Goal: Transaction & Acquisition: Purchase product/service

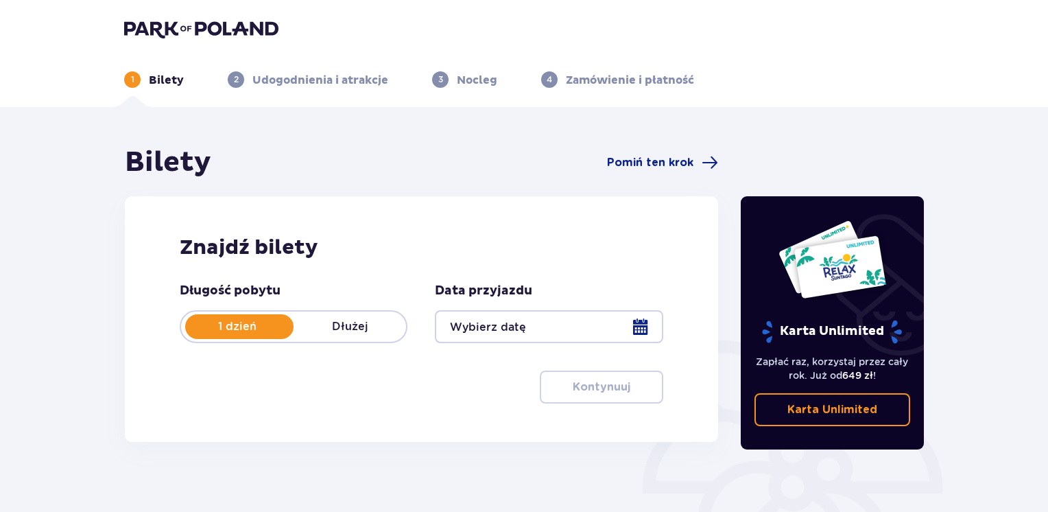
type input "13.09.25"
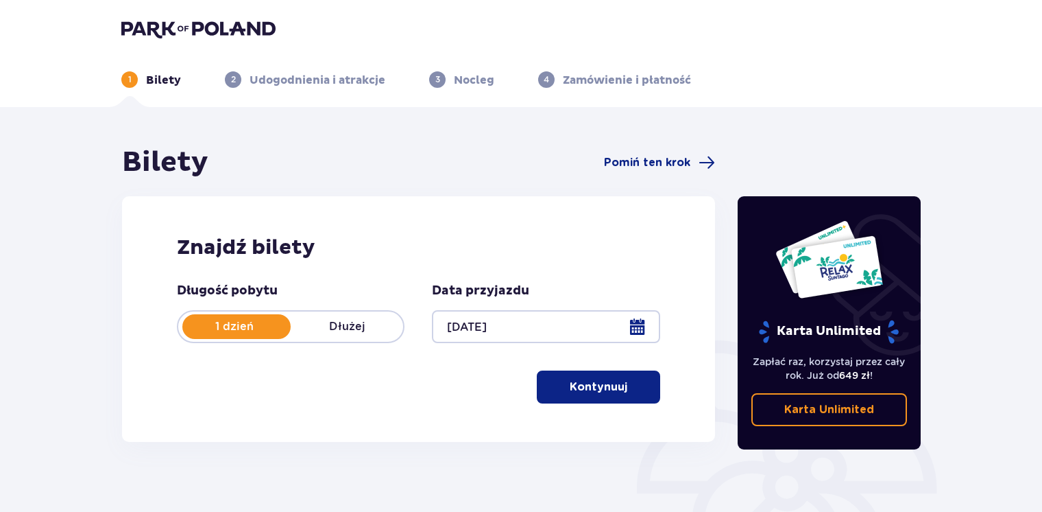
click at [579, 383] on p "Kontynuuj" at bounding box center [599, 386] width 58 height 15
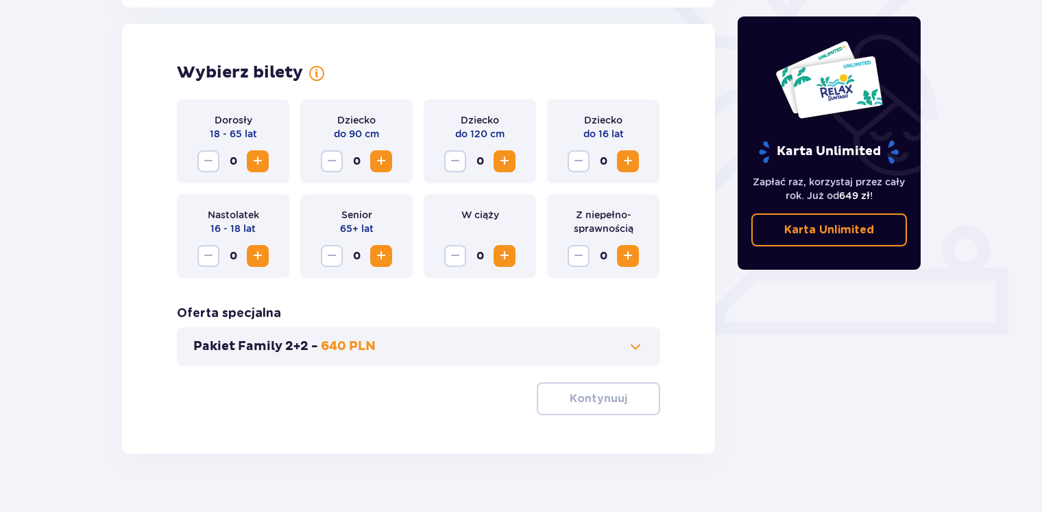
scroll to position [381, 0]
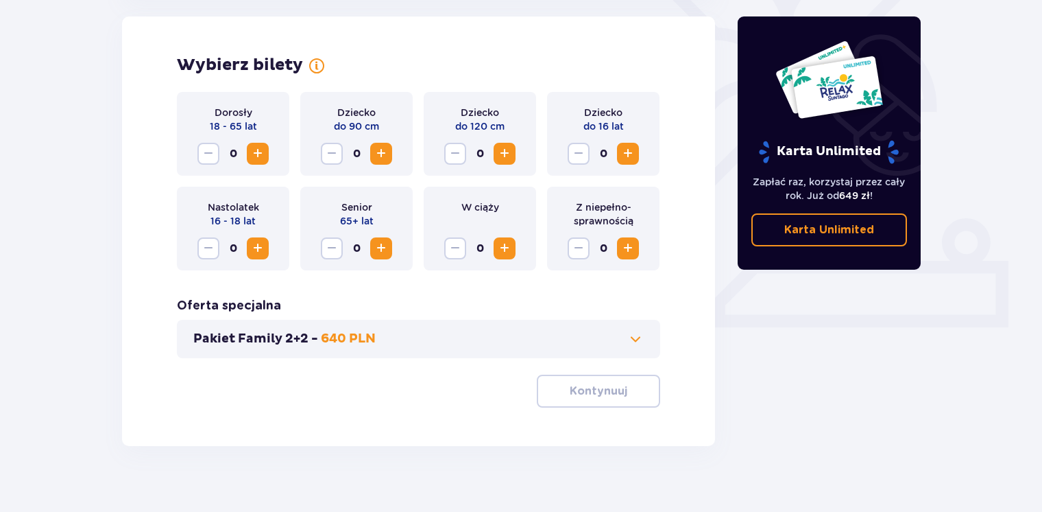
click at [262, 152] on span "Increase" at bounding box center [258, 153] width 16 height 16
click at [630, 157] on span "Increase" at bounding box center [628, 153] width 16 height 16
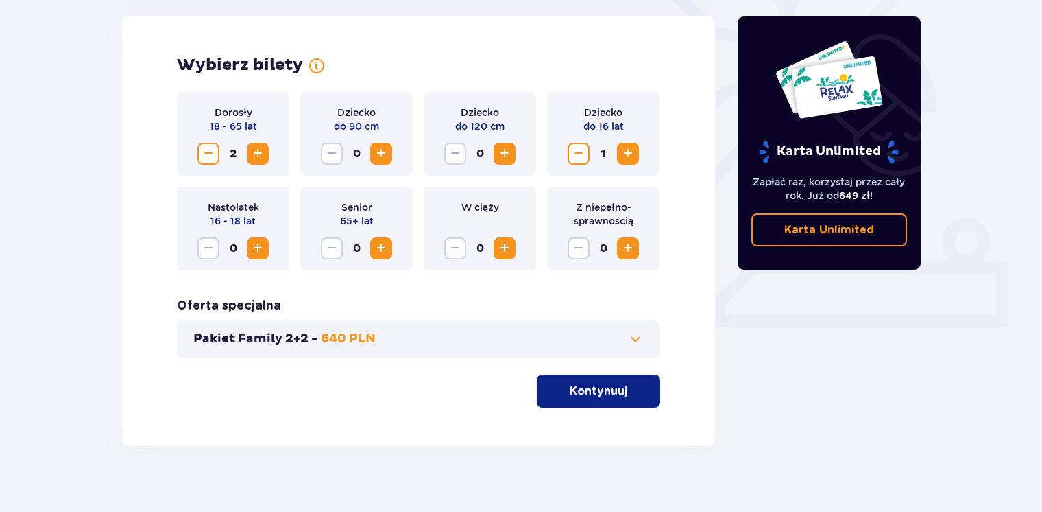
click at [634, 242] on span "Increase" at bounding box center [628, 248] width 16 height 16
click at [603, 395] on p "Kontynuuj" at bounding box center [599, 390] width 58 height 15
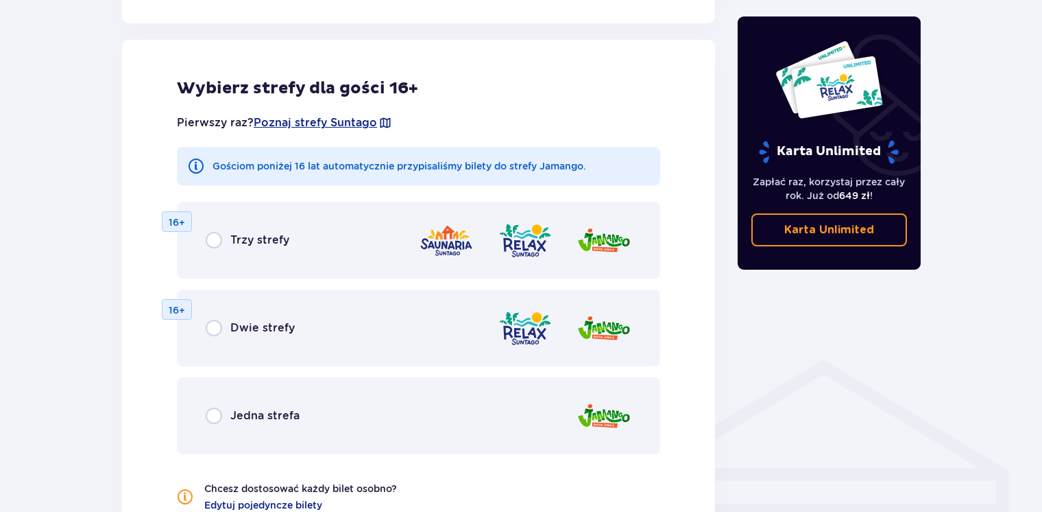
scroll to position [761, 0]
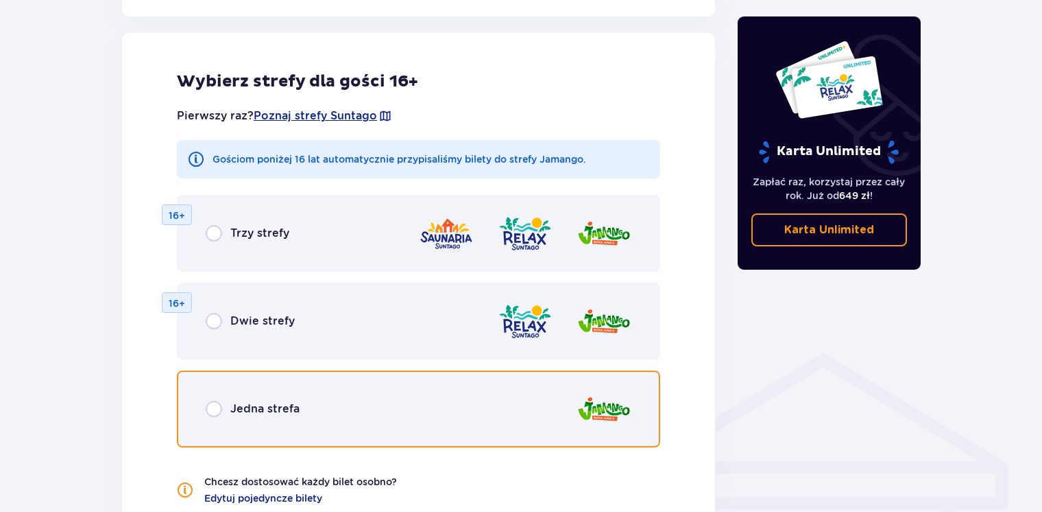
click at [218, 401] on input "radio" at bounding box center [214, 408] width 16 height 16
radio input "true"
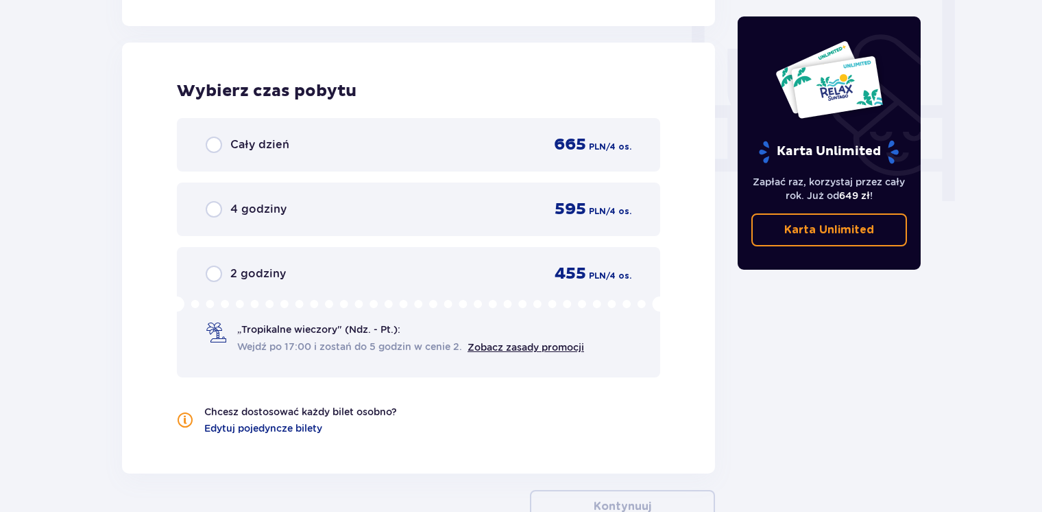
scroll to position [1288, 0]
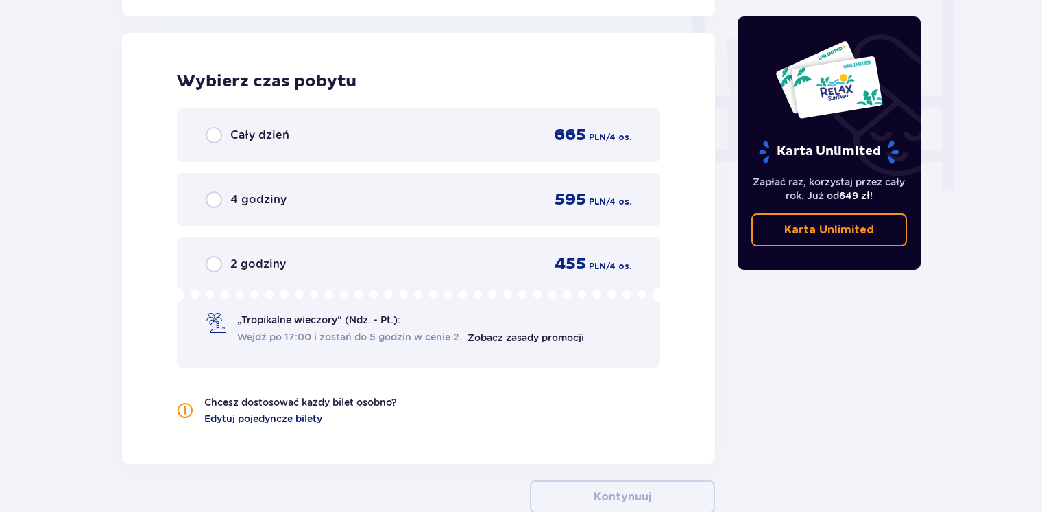
click at [213, 417] on span "Edytuj pojedyncze bilety" at bounding box center [263, 418] width 118 height 14
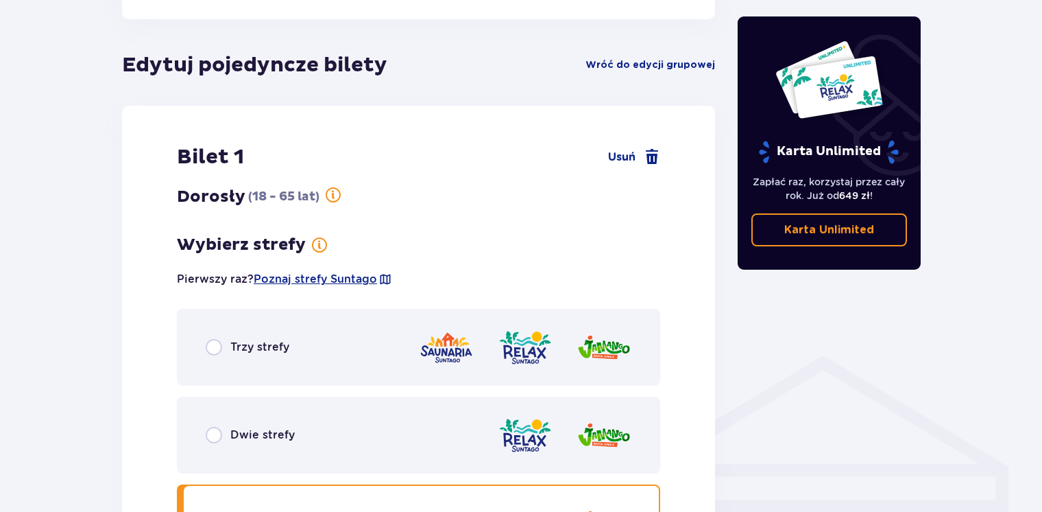
scroll to position [761, 0]
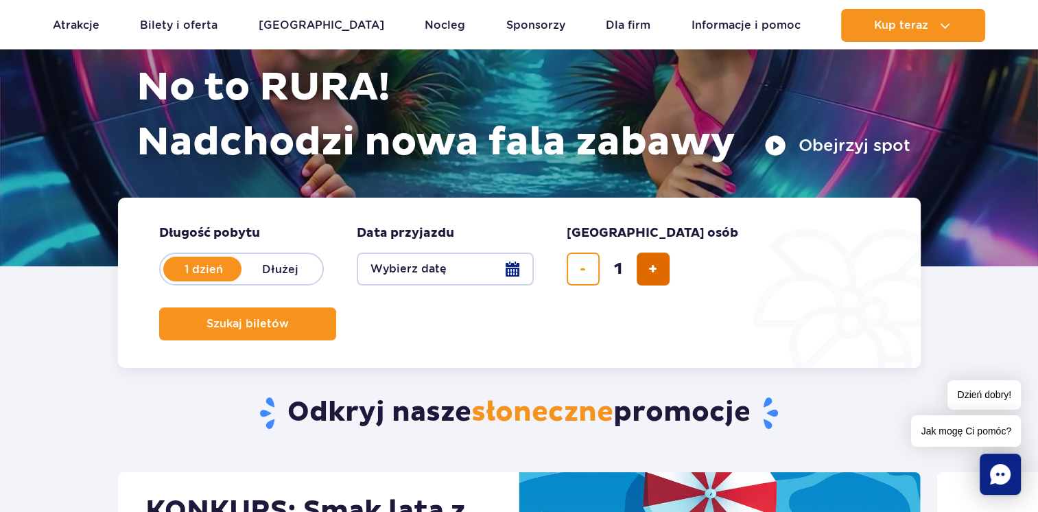
click at [668, 281] on button "dodaj bilet" at bounding box center [652, 268] width 33 height 33
type input "4"
click at [517, 271] on button "Wybierz datę" at bounding box center [445, 268] width 177 height 33
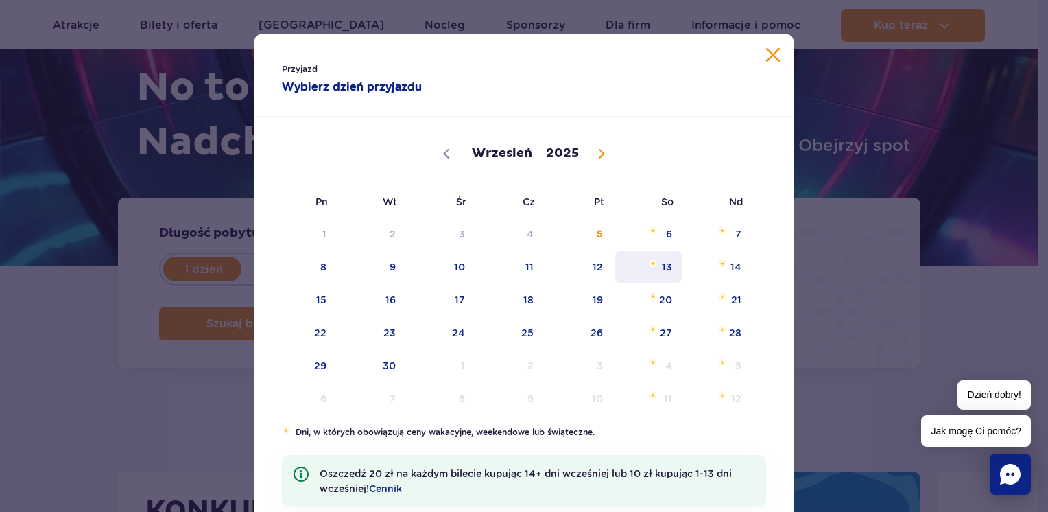
click at [658, 271] on span "13" at bounding box center [648, 267] width 69 height 32
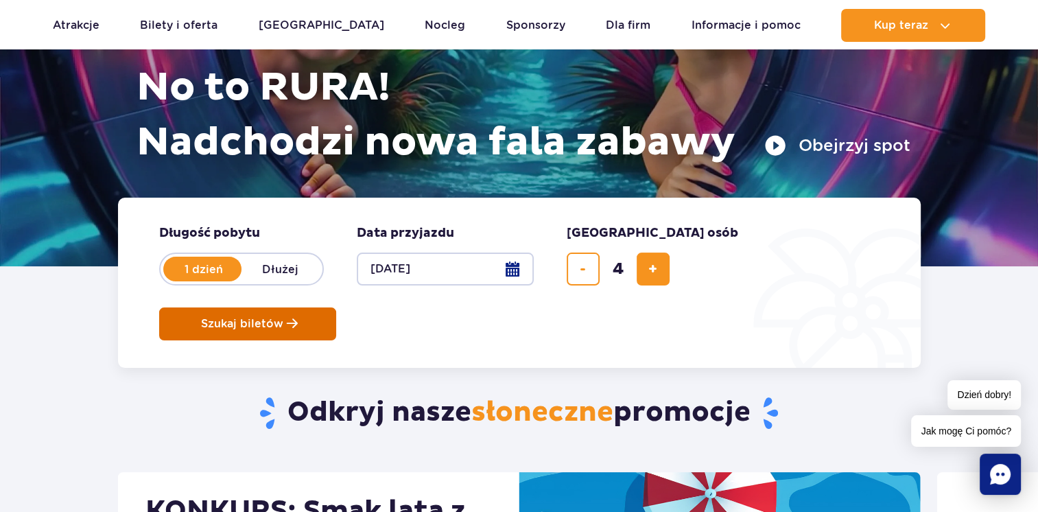
click at [283, 318] on span "Szukaj biletów" at bounding box center [242, 324] width 82 height 12
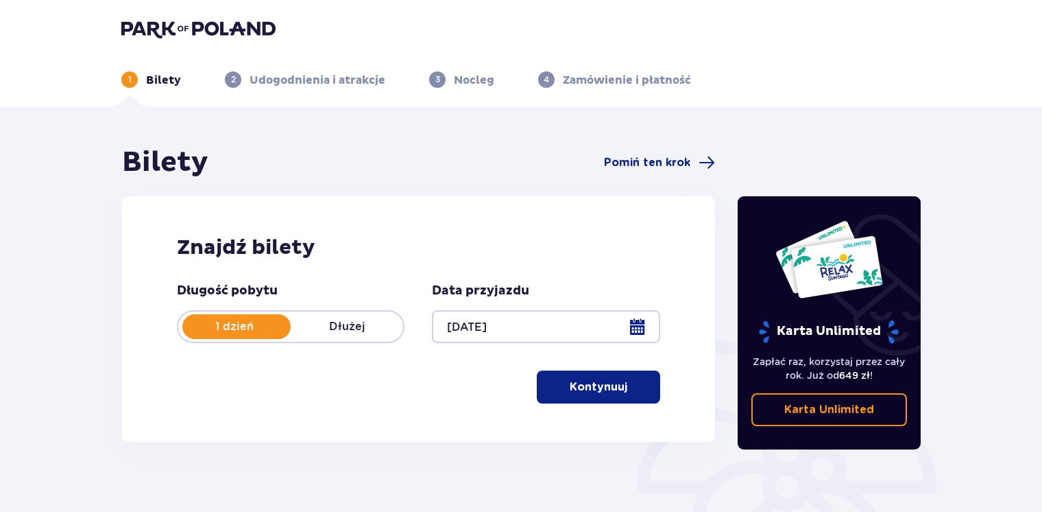
click at [598, 386] on p "Kontynuuj" at bounding box center [599, 386] width 58 height 15
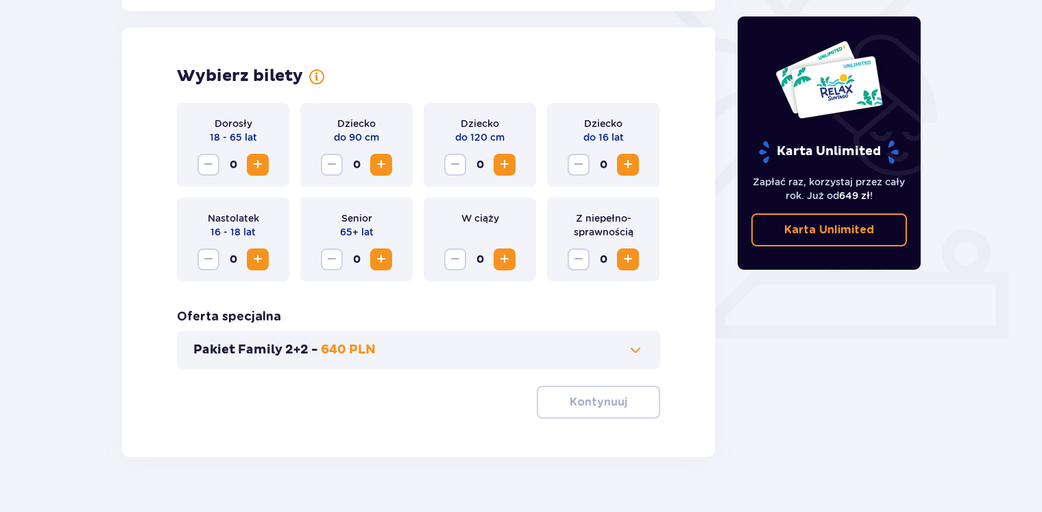
scroll to position [381, 0]
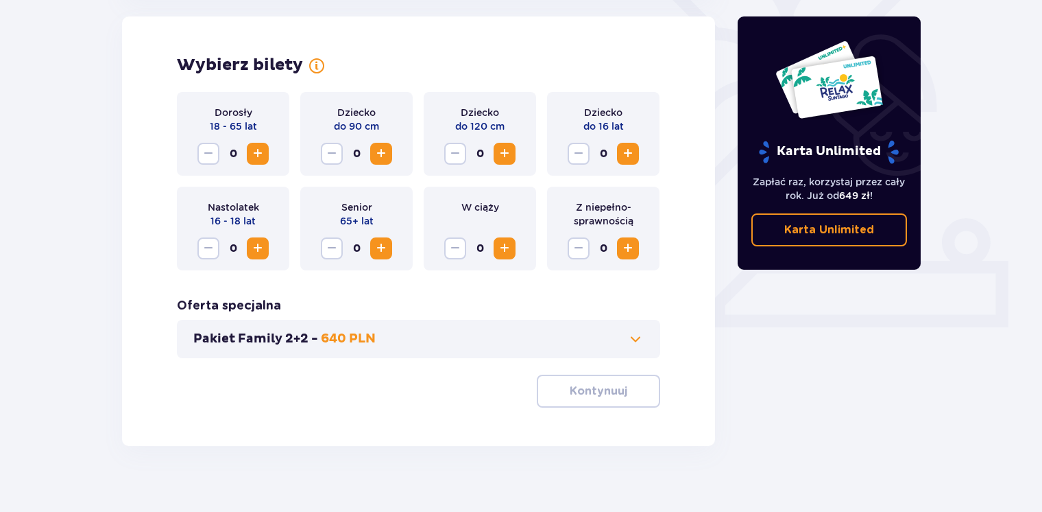
click at [433, 354] on div "Pakiet Family 2+2 - 640 PLN" at bounding box center [418, 339] width 483 height 38
click at [636, 333] on span at bounding box center [635, 339] width 16 height 16
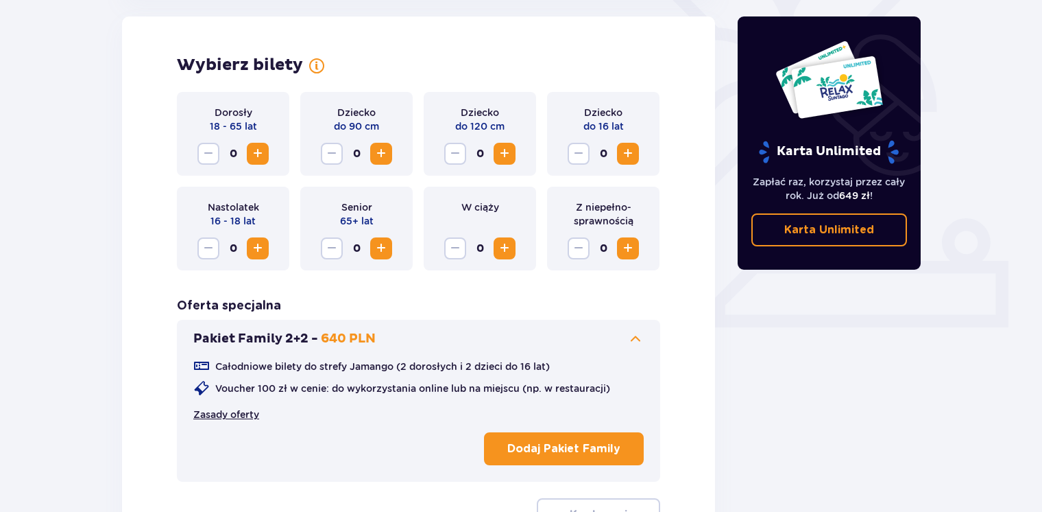
click at [226, 418] on link "Zasady oferty" at bounding box center [226, 414] width 66 height 14
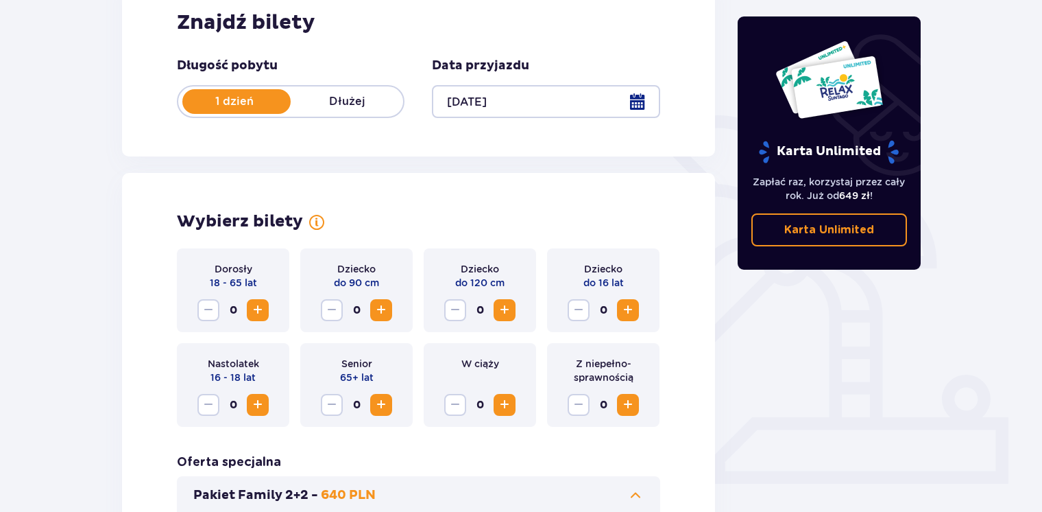
scroll to position [0, 0]
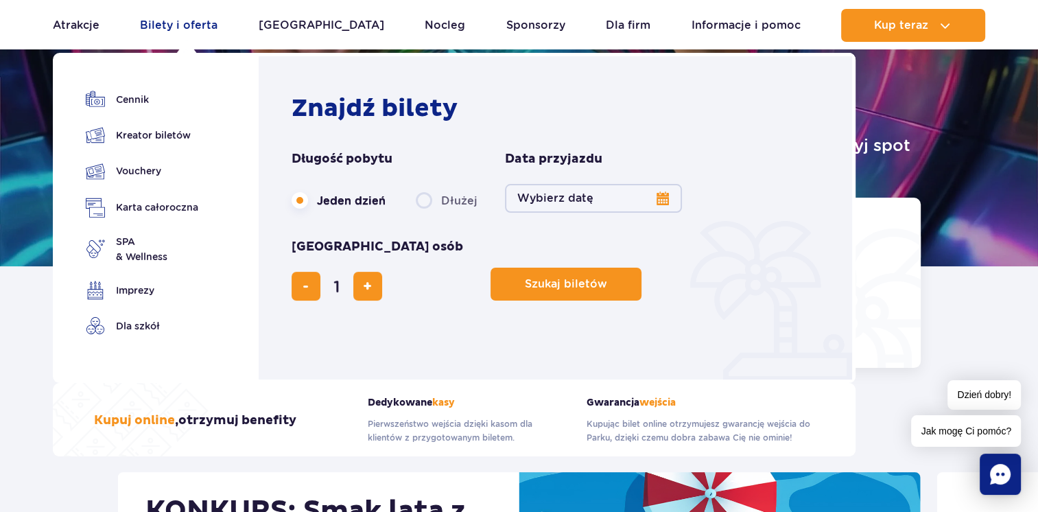
click at [195, 21] on link "Bilety i oferta" at bounding box center [178, 25] width 77 height 33
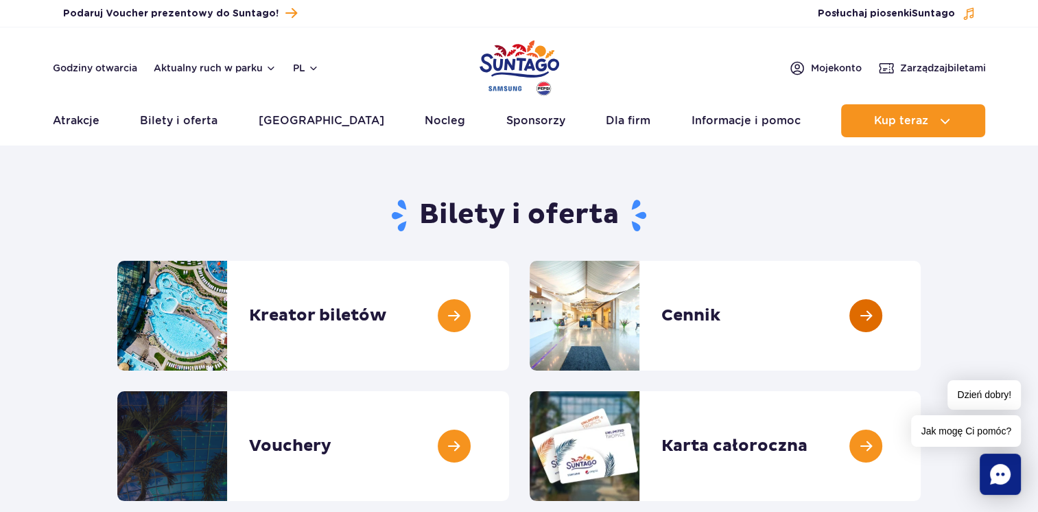
click at [920, 278] on link at bounding box center [920, 316] width 0 height 110
click at [509, 332] on link at bounding box center [509, 316] width 0 height 110
click at [920, 302] on link at bounding box center [920, 316] width 0 height 110
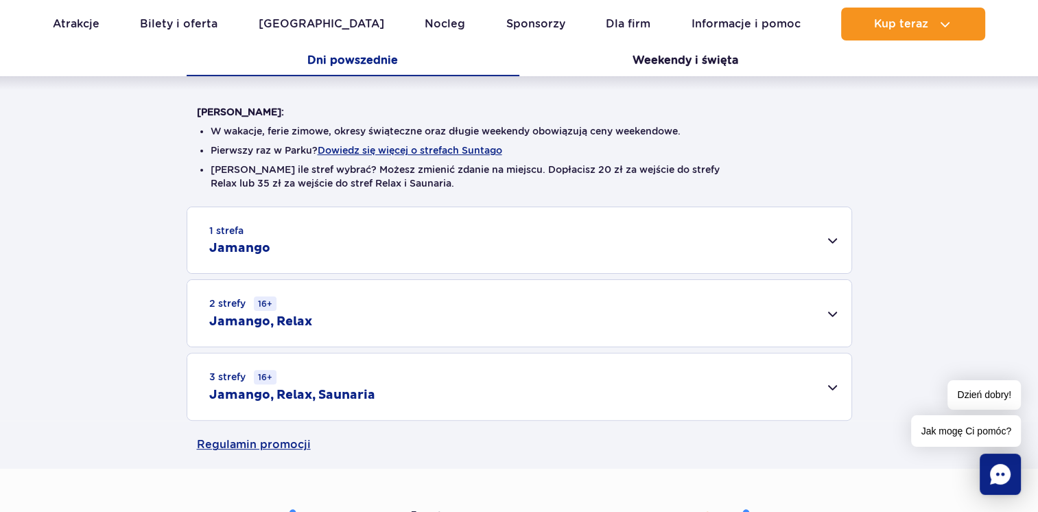
scroll to position [302, 0]
click at [835, 241] on div "1 strefa Jamango" at bounding box center [519, 239] width 664 height 66
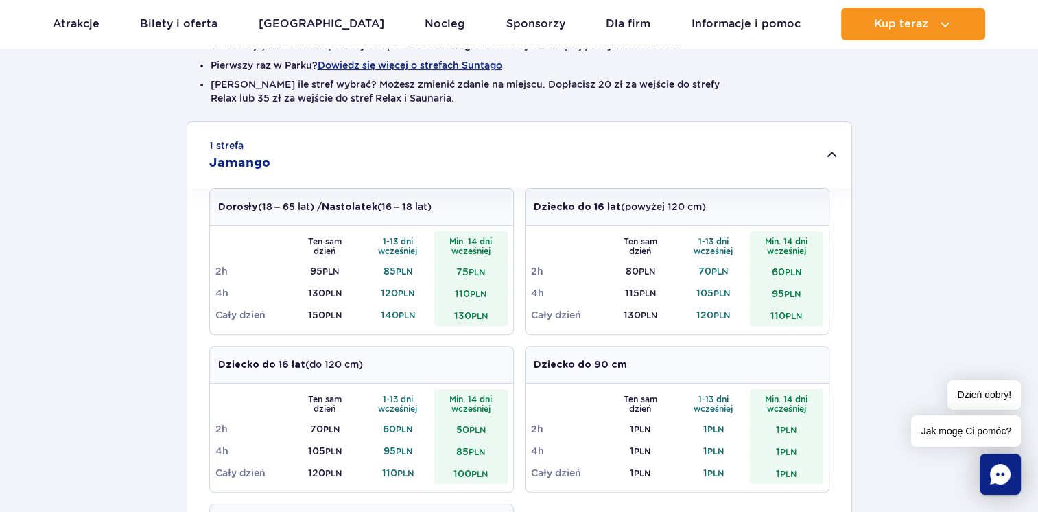
scroll to position [401, 0]
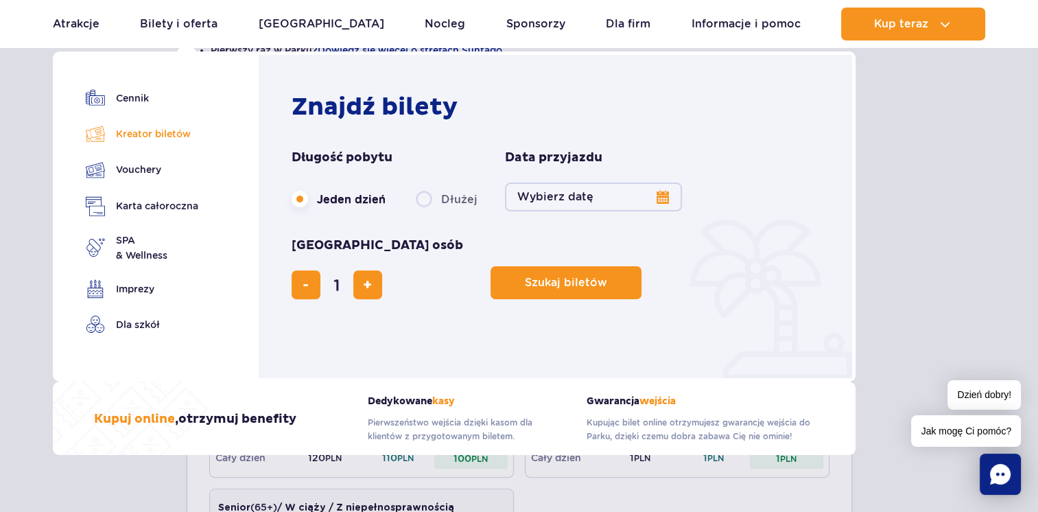
click at [141, 136] on link "Kreator biletów" at bounding box center [142, 133] width 112 height 19
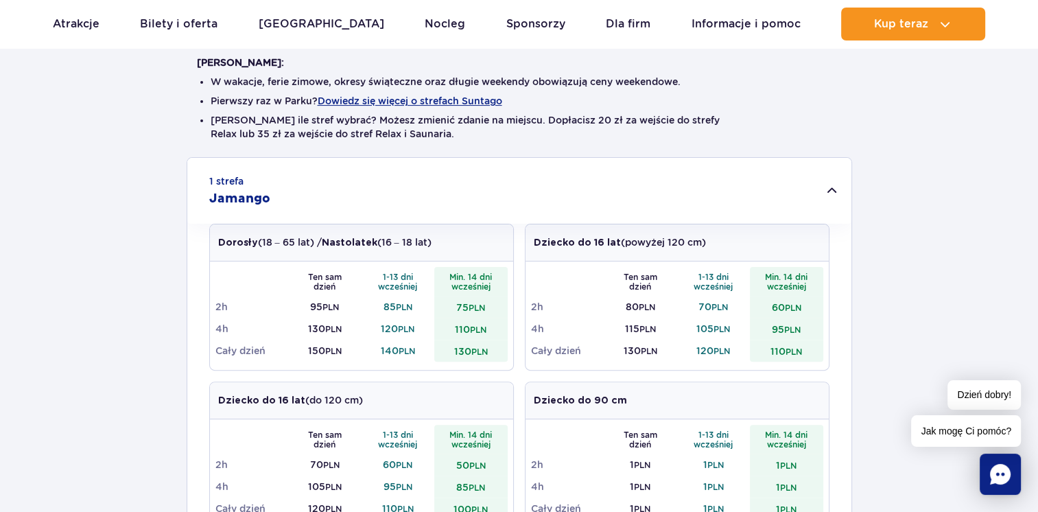
scroll to position [374, 0]
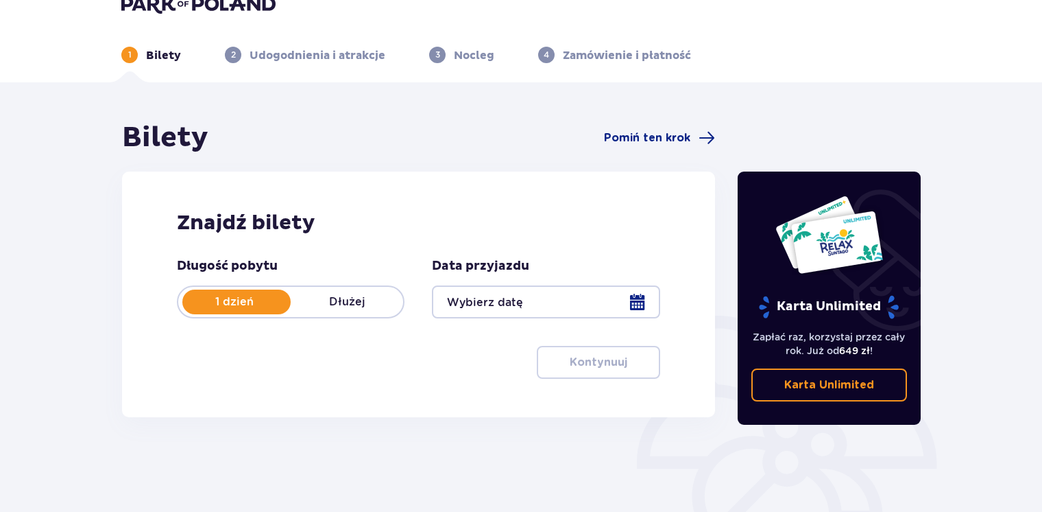
scroll to position [27, 0]
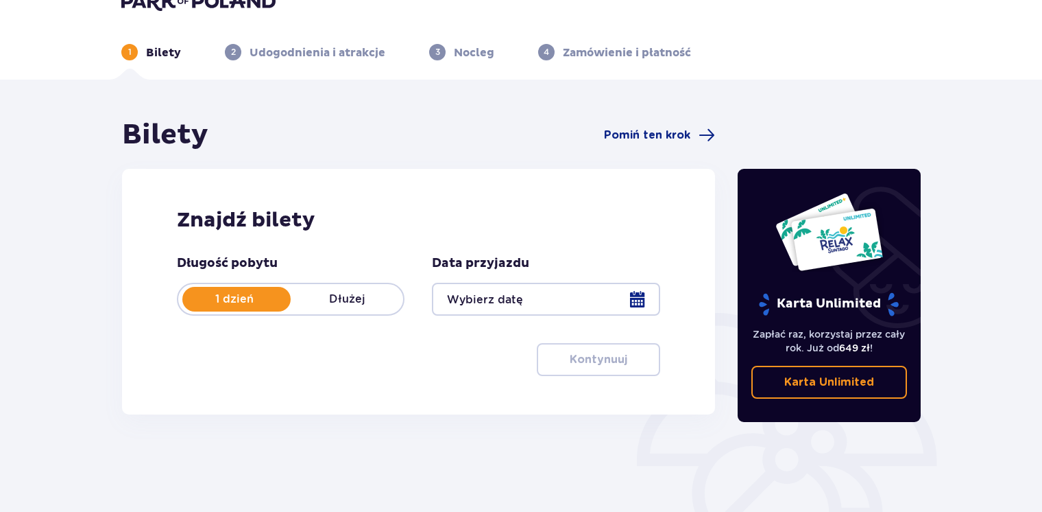
click at [632, 297] on div at bounding box center [546, 299] width 228 height 33
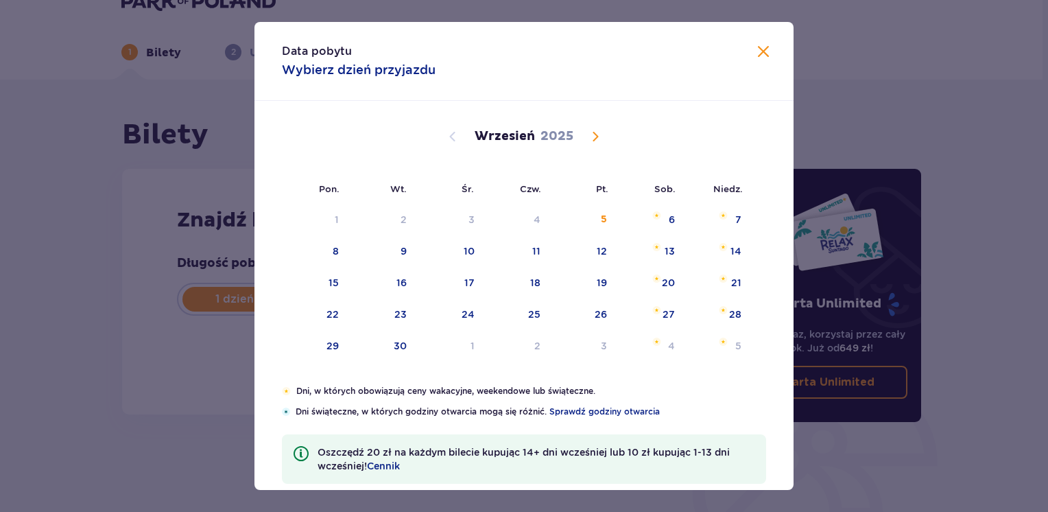
click at [601, 204] on table "1 2 3 4 5 6 7 8 9 10 11 12 13 14 15 16 17 18 19 20 21 22 23 24 25 26 27 28 29 3…" at bounding box center [516, 283] width 469 height 159
click at [601, 217] on div "5" at bounding box center [604, 220] width 6 height 14
type input "05.09.25"
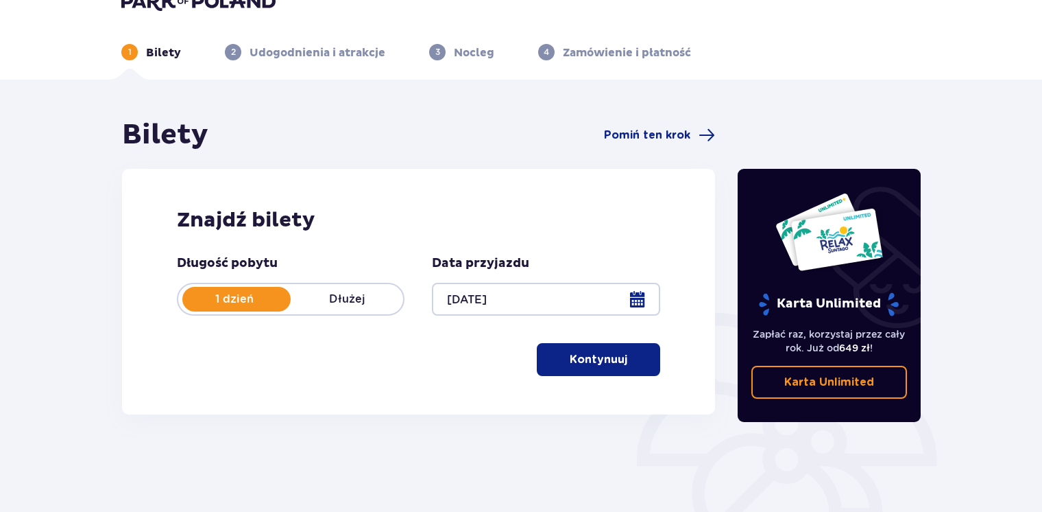
click at [573, 358] on p "Kontynuuj" at bounding box center [599, 359] width 58 height 15
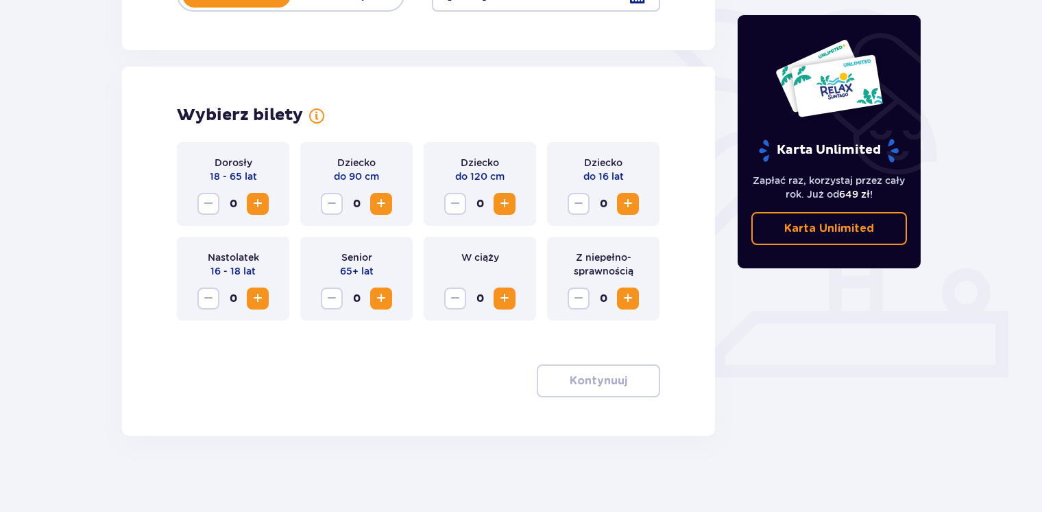
scroll to position [337, 0]
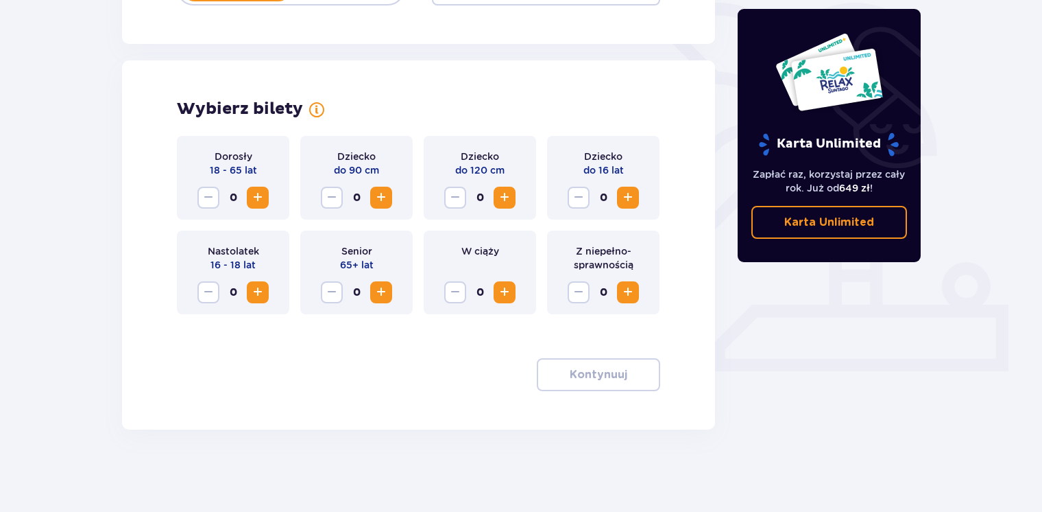
click at [262, 193] on span "Increase" at bounding box center [258, 197] width 16 height 16
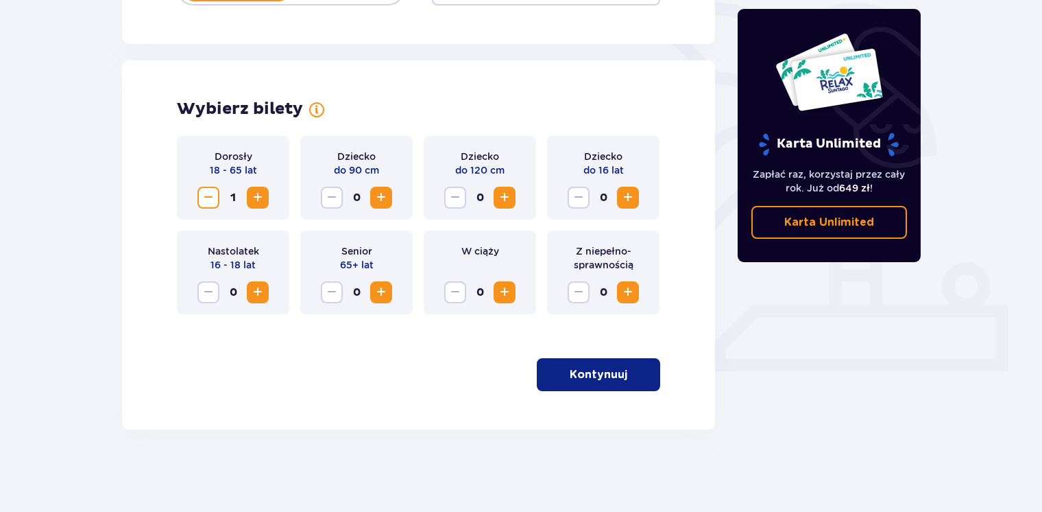
click at [262, 193] on span "Increase" at bounding box center [258, 197] width 16 height 16
click at [632, 193] on span "Increase" at bounding box center [628, 197] width 16 height 16
click at [633, 287] on span "Increase" at bounding box center [628, 292] width 16 height 16
click at [602, 375] on p "Kontynuuj" at bounding box center [599, 374] width 58 height 15
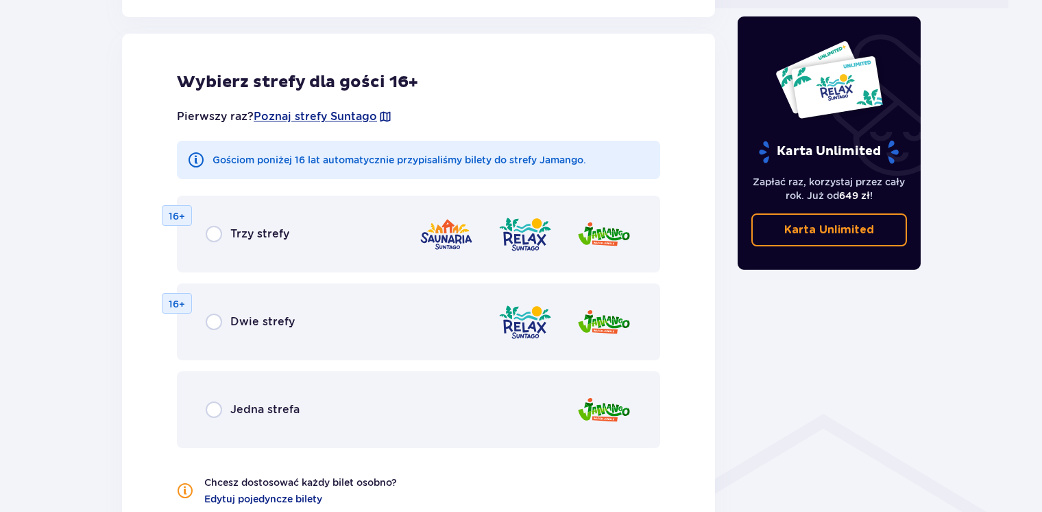
scroll to position [701, 0]
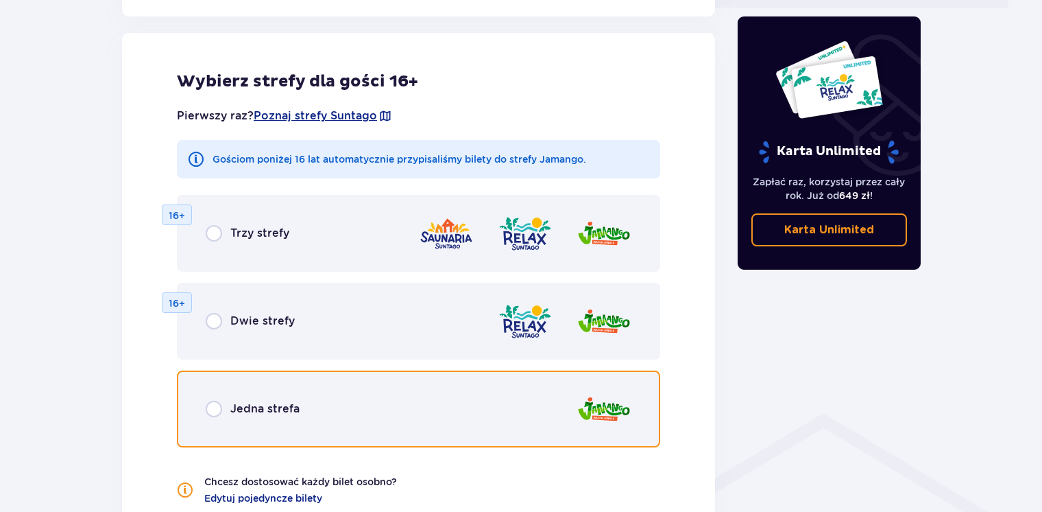
click at [220, 406] on input "radio" at bounding box center [214, 408] width 16 height 16
radio input "true"
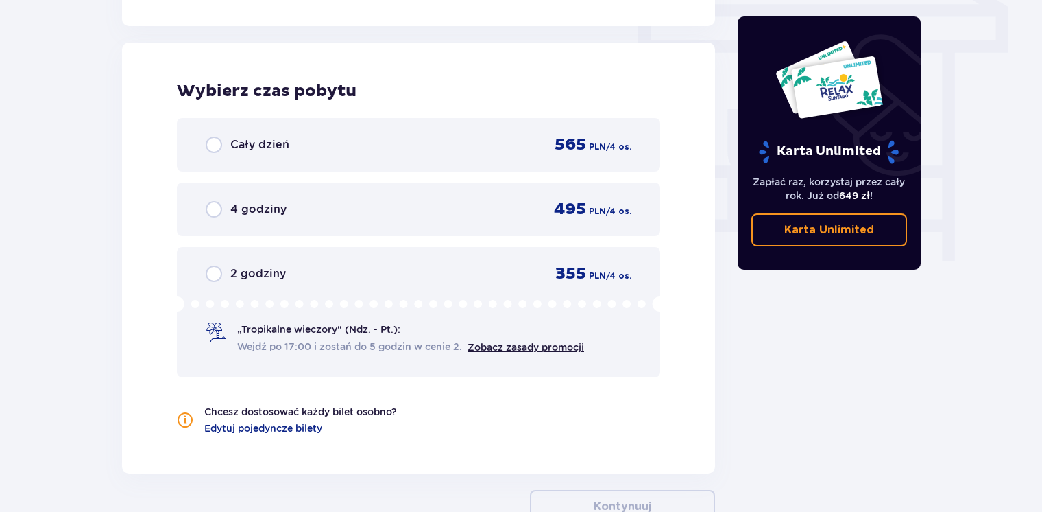
scroll to position [1228, 0]
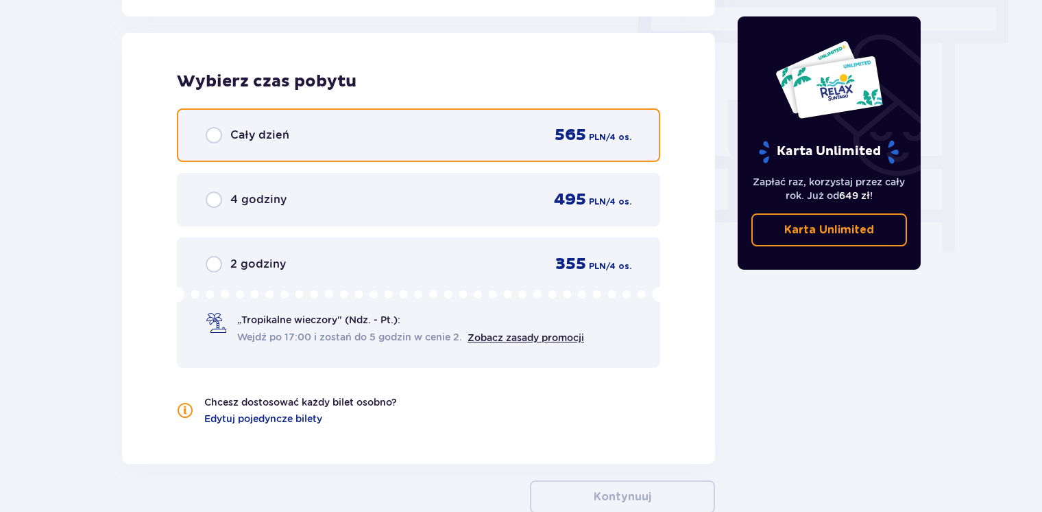
click at [219, 141] on input "radio" at bounding box center [214, 135] width 16 height 16
radio input "true"
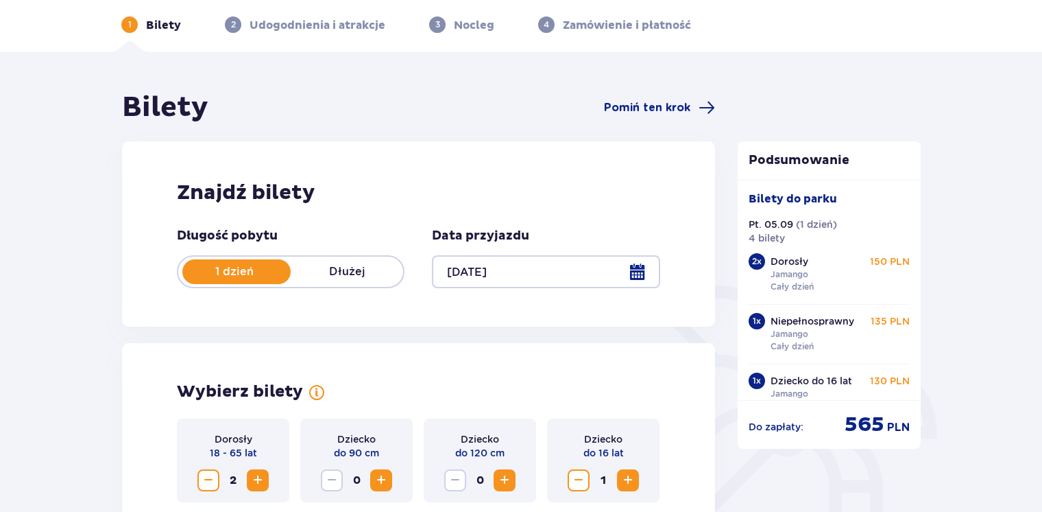
scroll to position [0, 0]
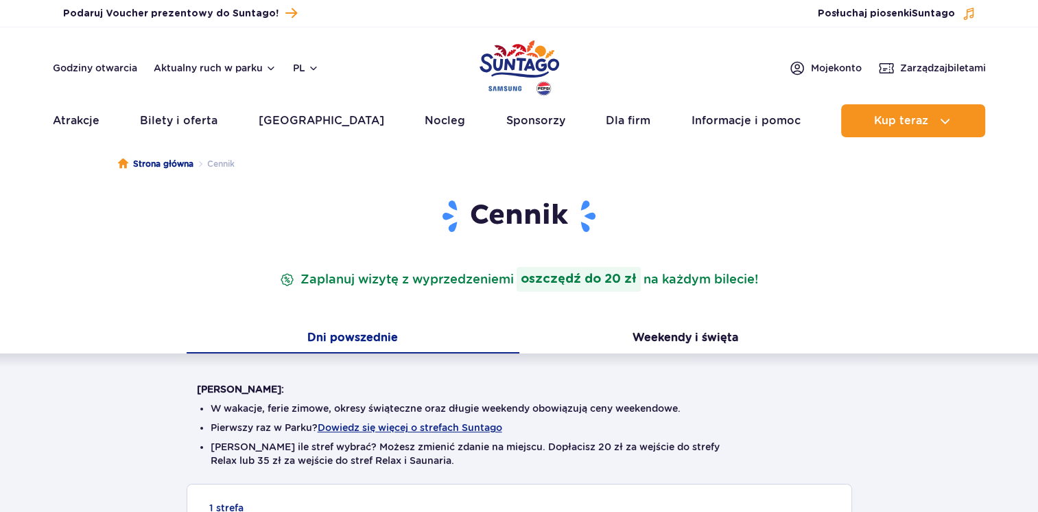
scroll to position [27, 0]
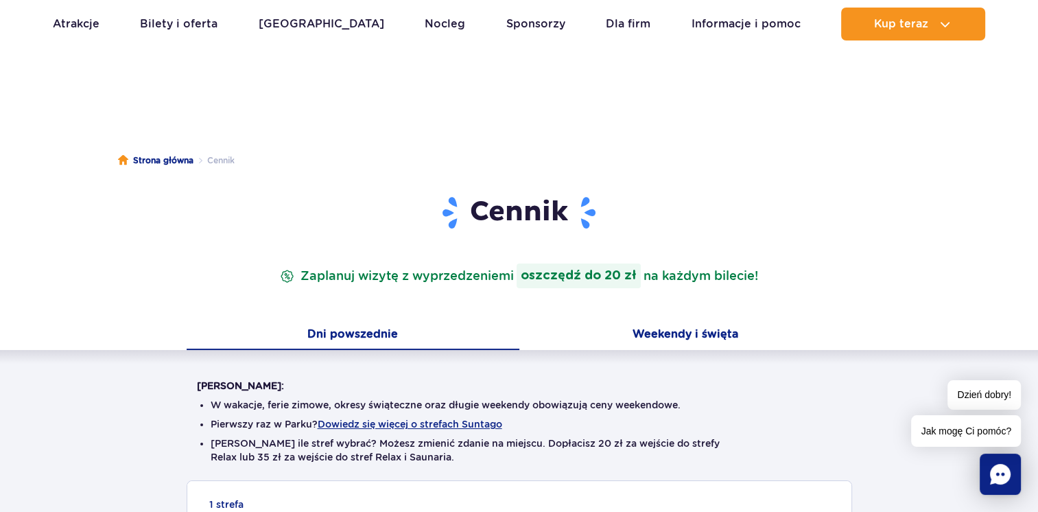
click at [672, 342] on button "Weekendy i święta" at bounding box center [685, 335] width 333 height 29
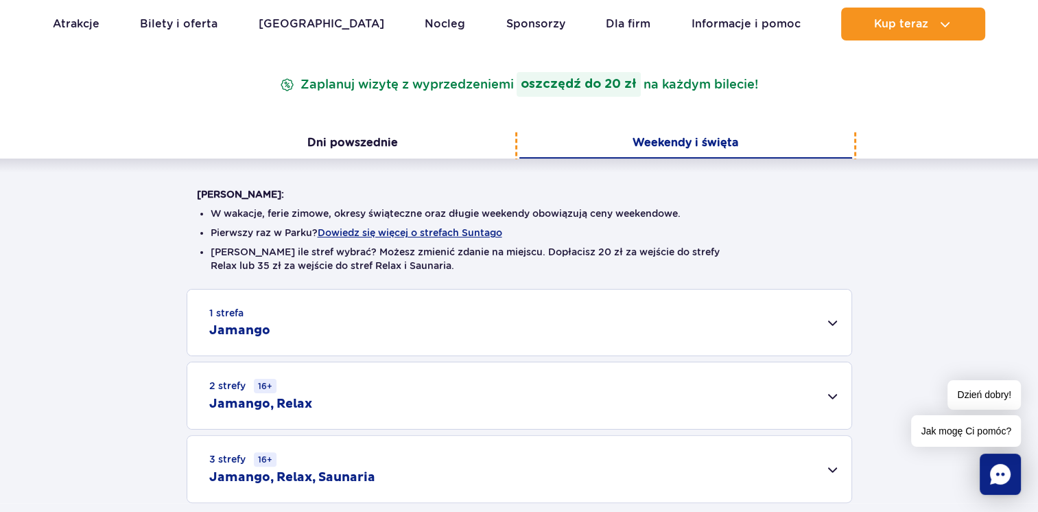
scroll to position [274, 0]
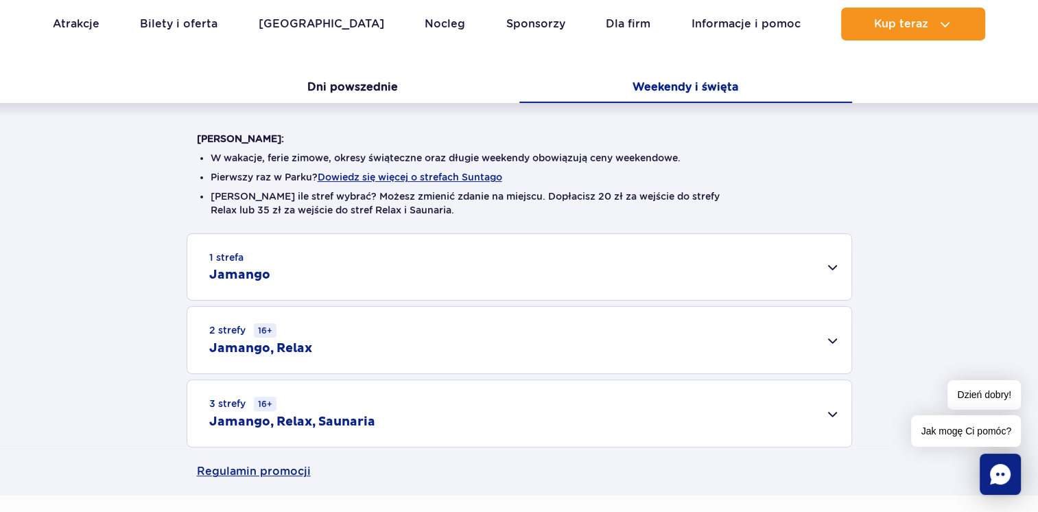
click at [837, 267] on div "1 strefa Jamango" at bounding box center [519, 267] width 664 height 66
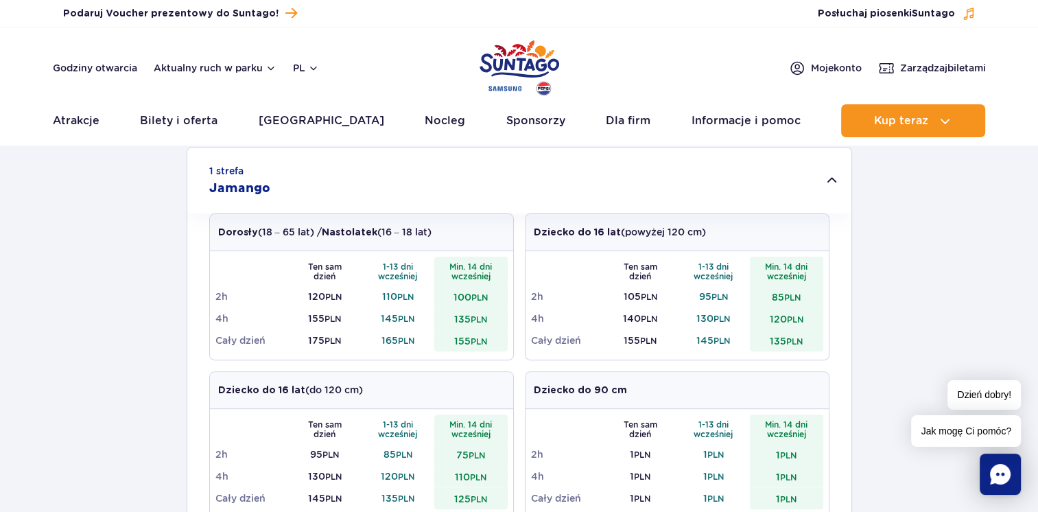
scroll to position [0, 0]
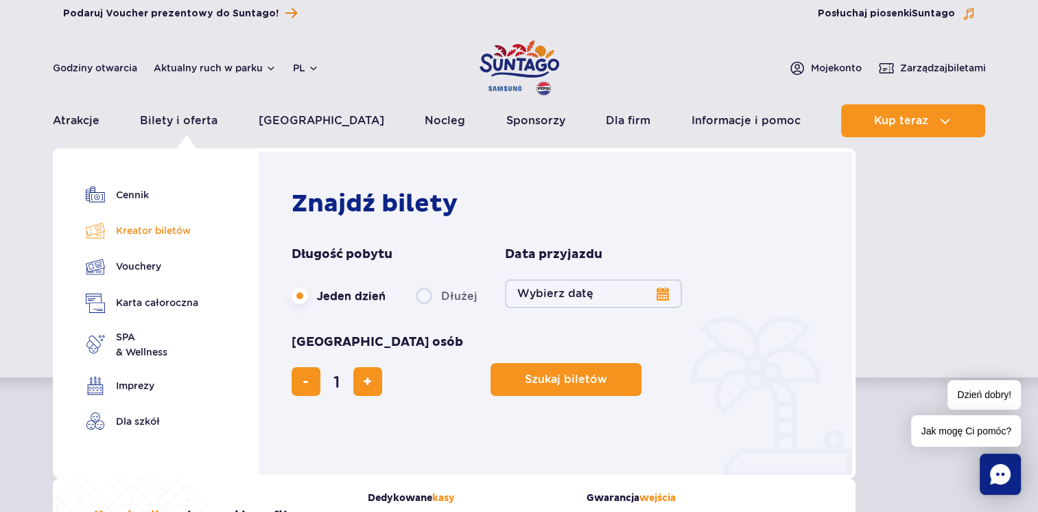
click at [151, 226] on link "Kreator biletów" at bounding box center [142, 230] width 112 height 19
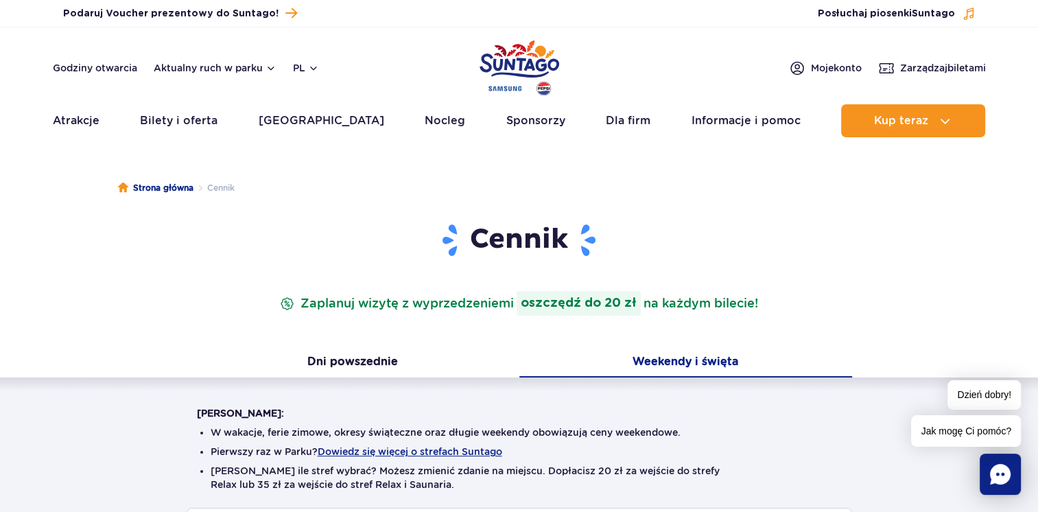
click at [671, 355] on button "Weekendy i święta" at bounding box center [685, 362] width 333 height 29
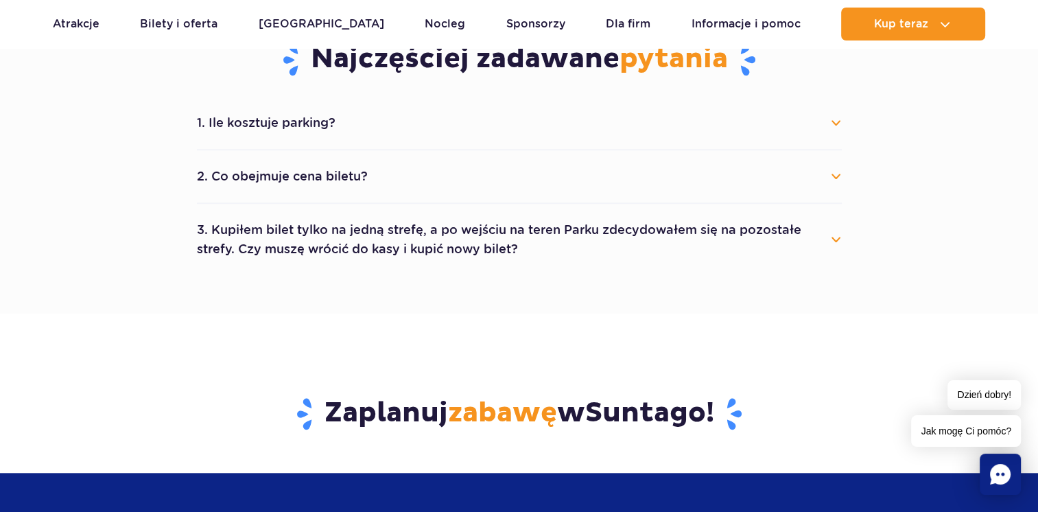
scroll to position [1215, 0]
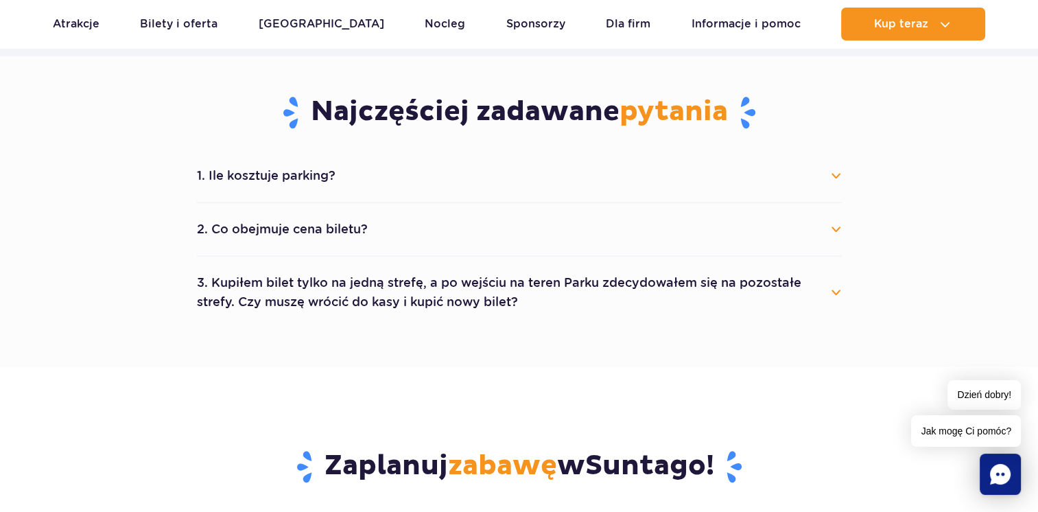
click at [838, 169] on button "1. Ile kosztuje parking?" at bounding box center [519, 175] width 645 height 30
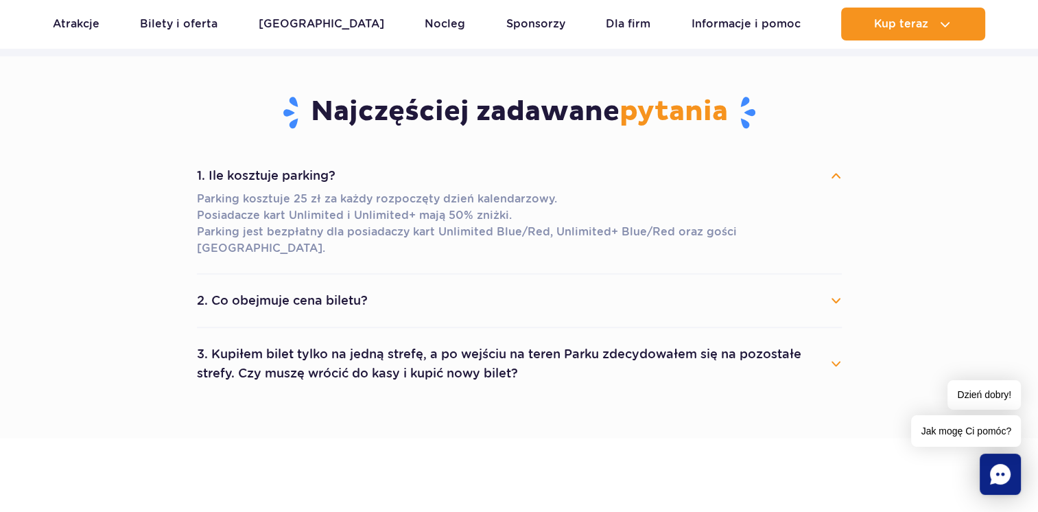
click at [343, 286] on button "2. Co obejmuje cena biletu?" at bounding box center [519, 300] width 645 height 30
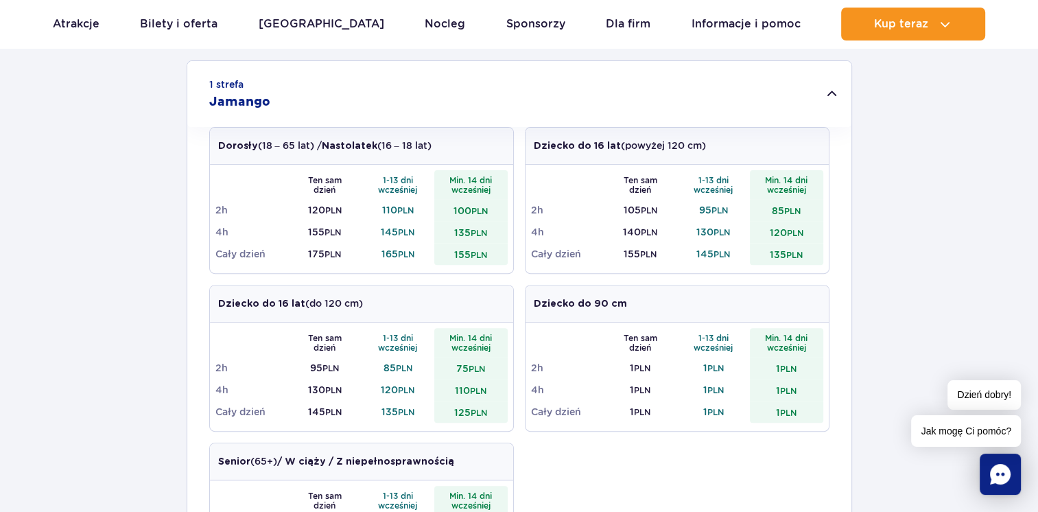
scroll to position [358, 0]
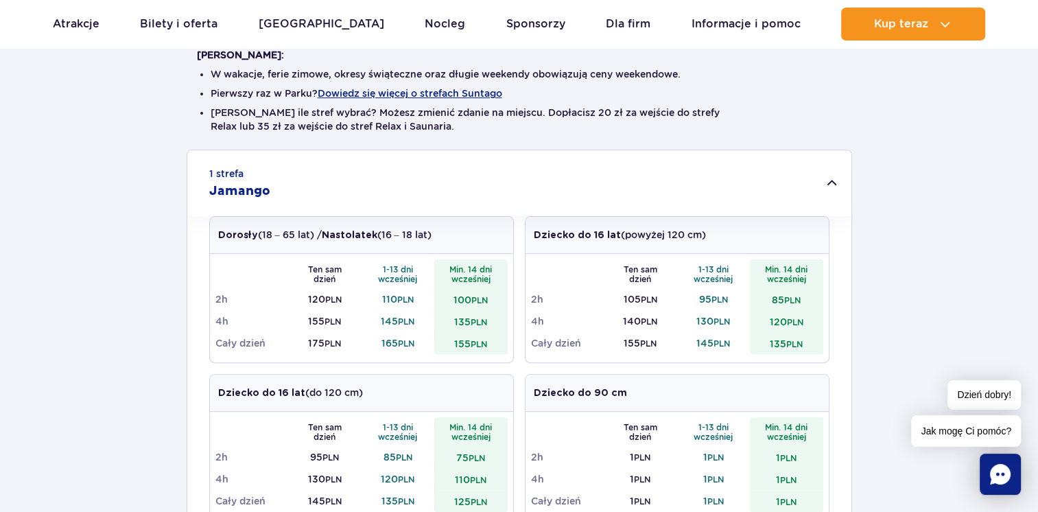
click at [112, 316] on div "1 strefa Jamango Dorosły (18 – 65 lat) / Nastolatek (16 – 18 lat) Ten sam dzień…" at bounding box center [519, 507] width 1038 height 715
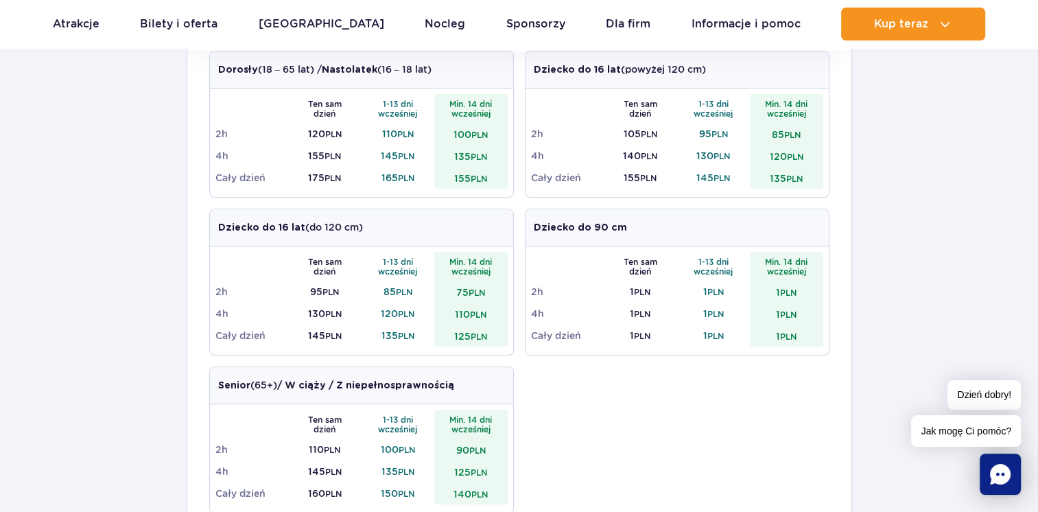
scroll to position [550, 0]
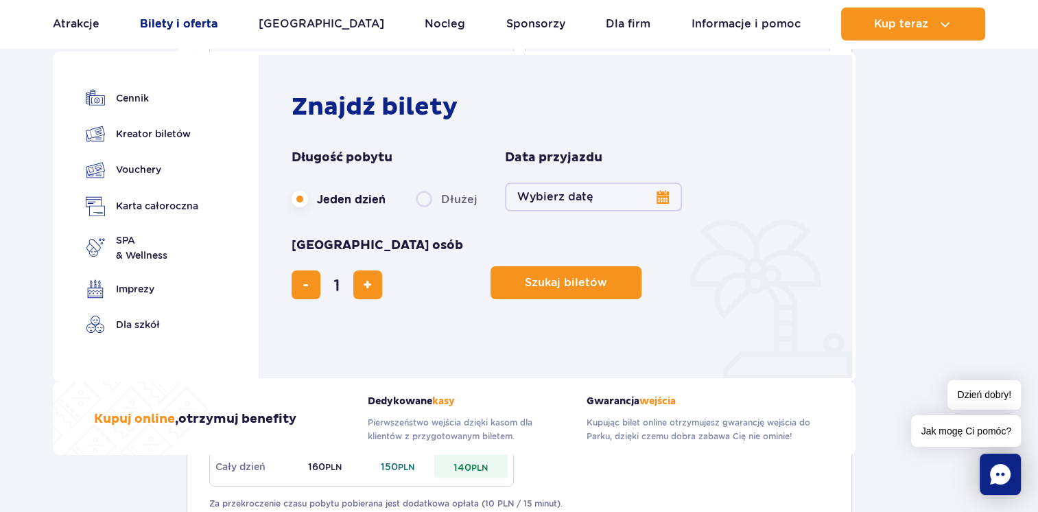
click at [189, 32] on link "Bilety i oferta" at bounding box center [178, 24] width 77 height 33
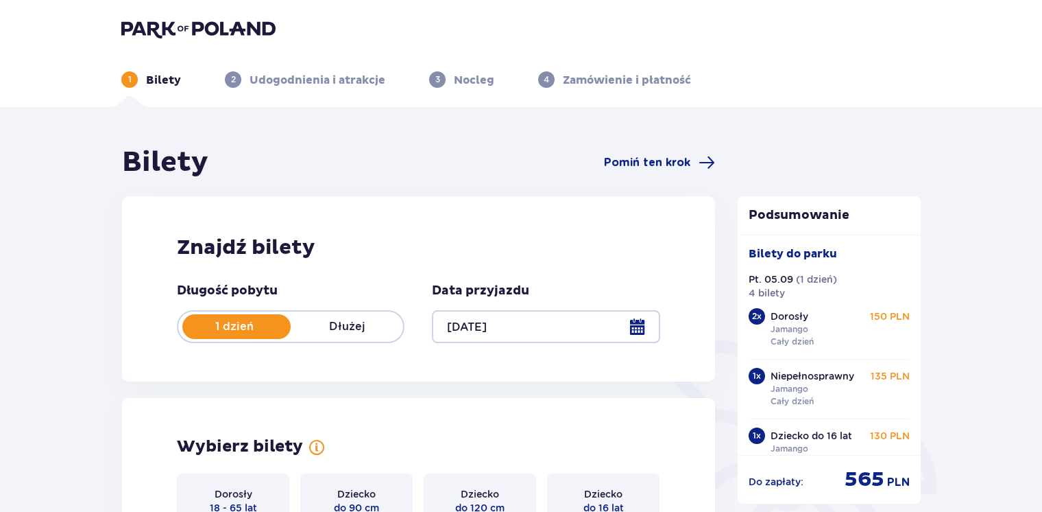
click at [667, 264] on div "Znajdź bilety Długość pobytu 1 dzień Dłużej Data przyjazdu [DATE]" at bounding box center [418, 288] width 593 height 185
click at [655, 325] on div at bounding box center [546, 326] width 228 height 33
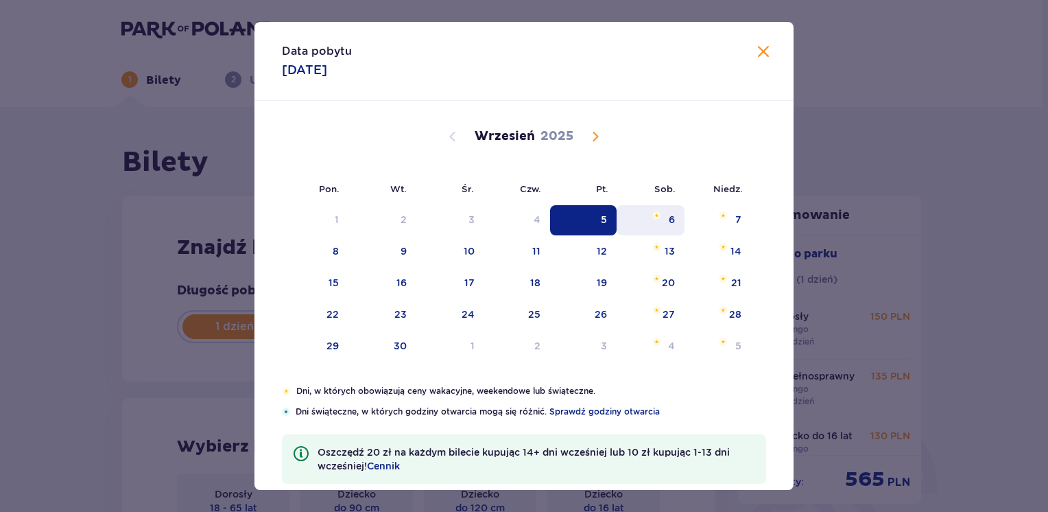
click at [648, 226] on div "6" at bounding box center [651, 220] width 68 height 30
type input "06.09.25"
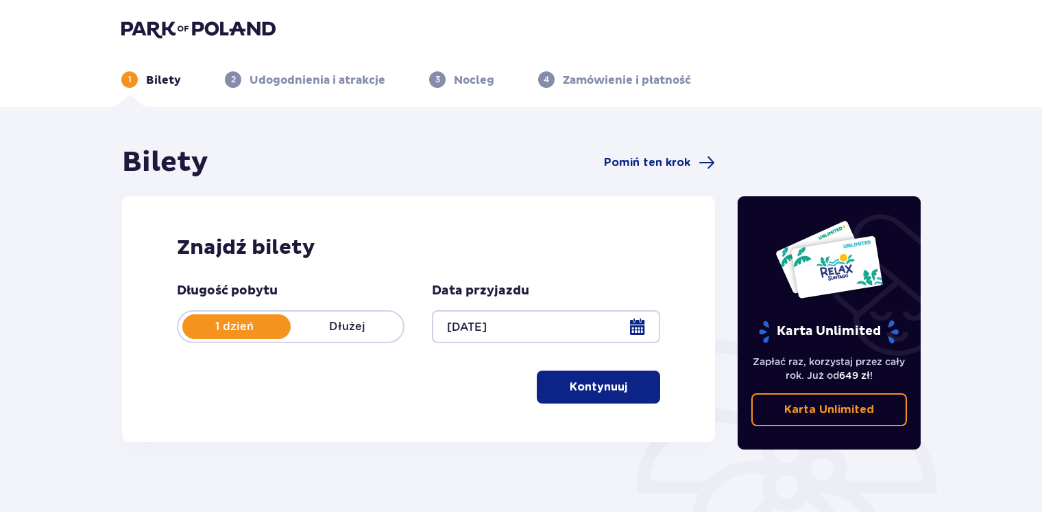
click at [586, 381] on p "Kontynuuj" at bounding box center [599, 386] width 58 height 15
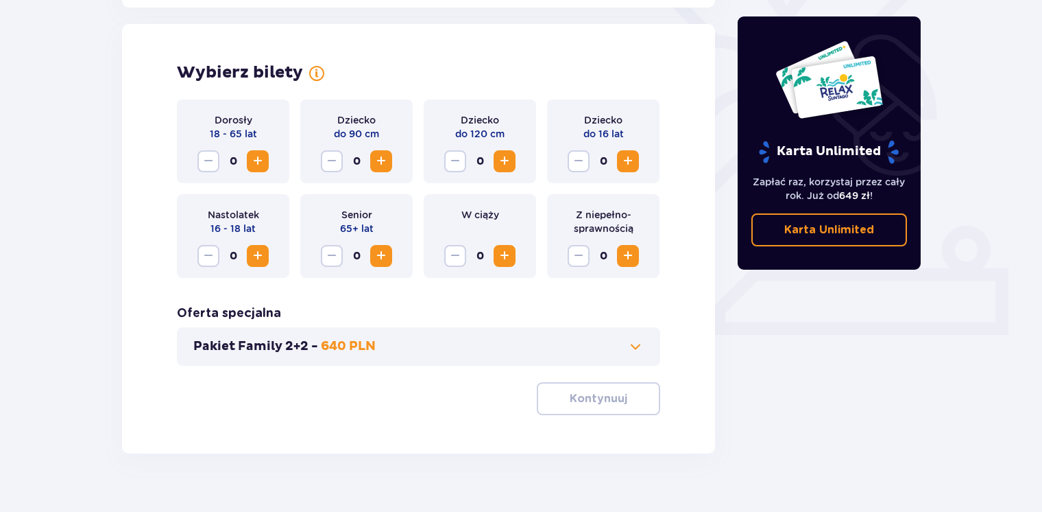
scroll to position [381, 0]
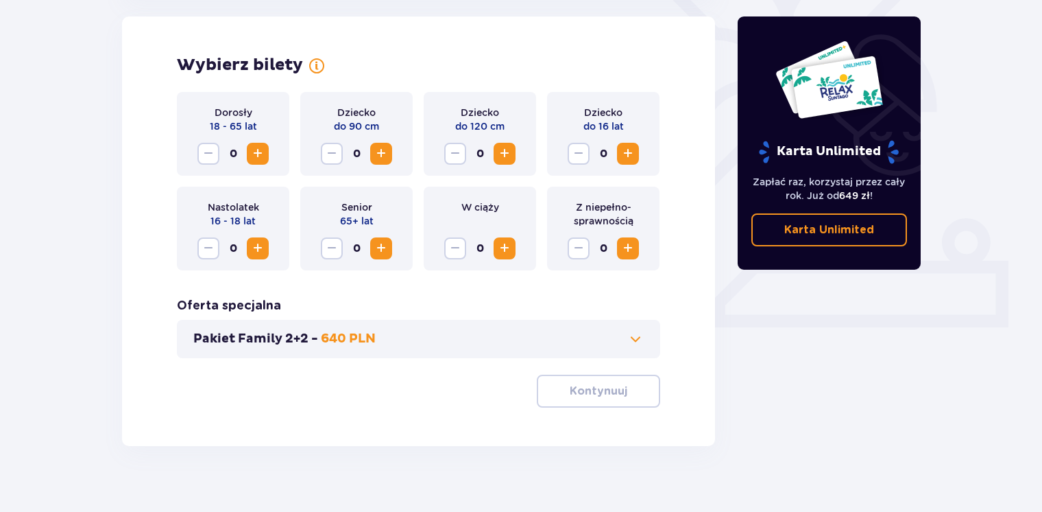
click at [387, 343] on button "Pakiet Family 2+2 - 640 PLN" at bounding box center [418, 339] width 451 height 16
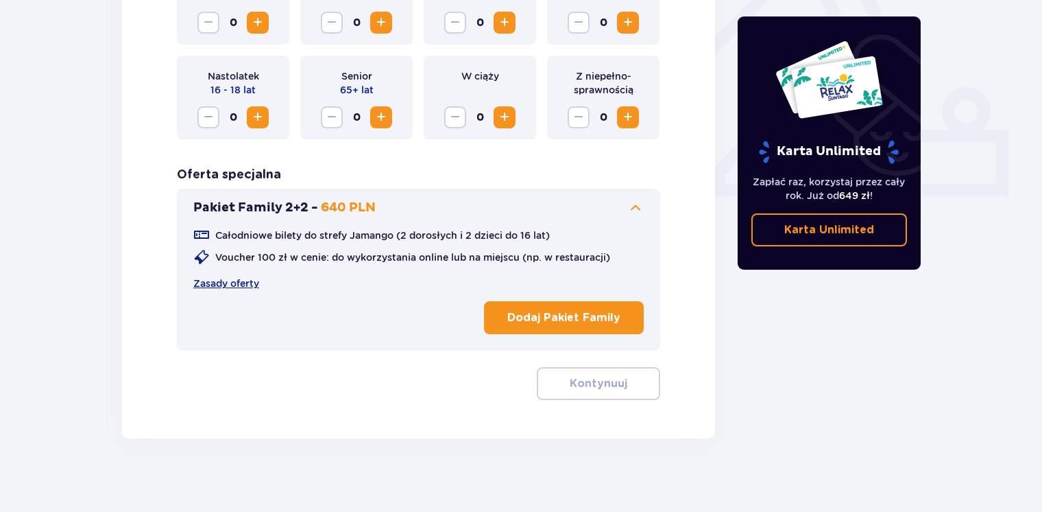
scroll to position [521, 0]
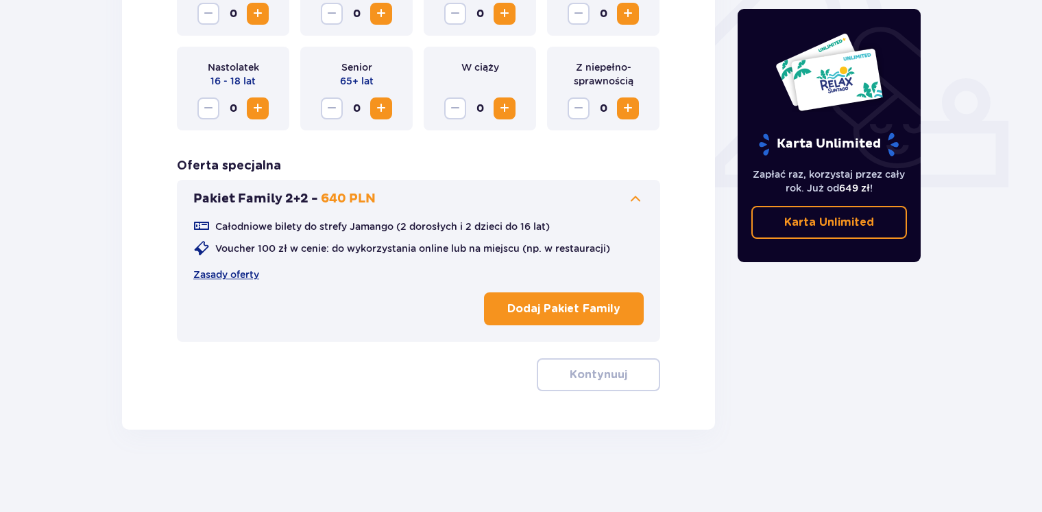
click at [774, 419] on div "Karta Unlimited Zapłać raz, korzystaj przez cały rok. Już od 649 zł ! Karta Unl…" at bounding box center [830, 26] width 206 height 805
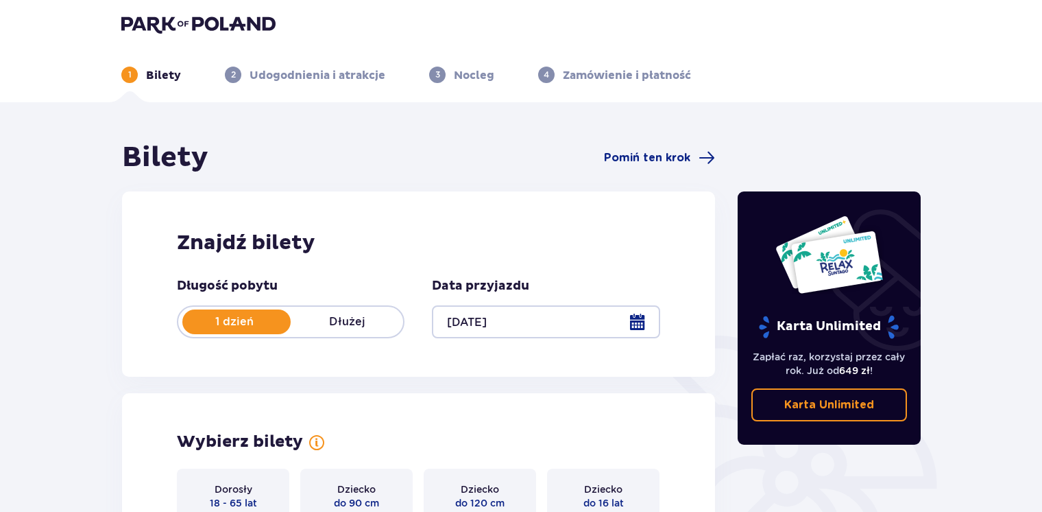
scroll to position [0, 0]
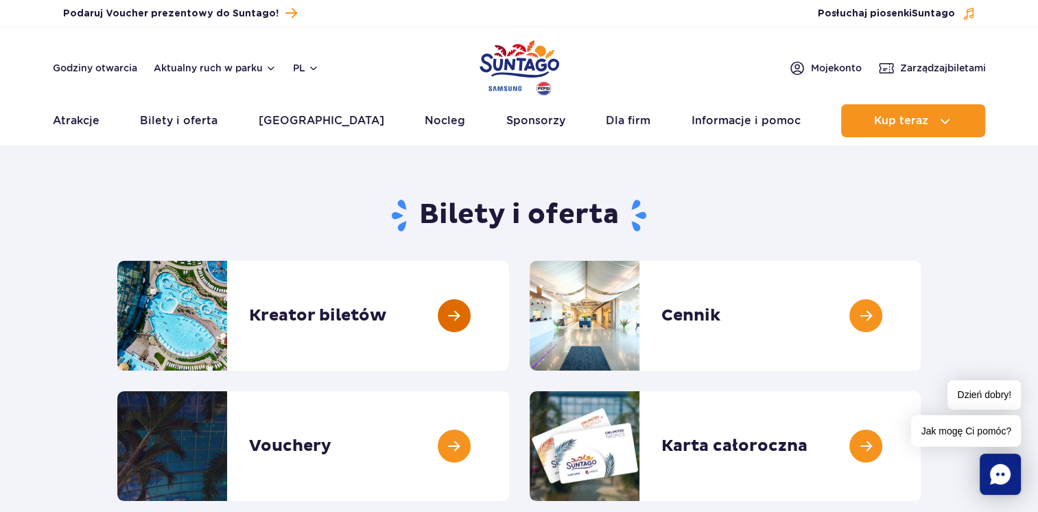
click at [509, 311] on link at bounding box center [509, 316] width 0 height 110
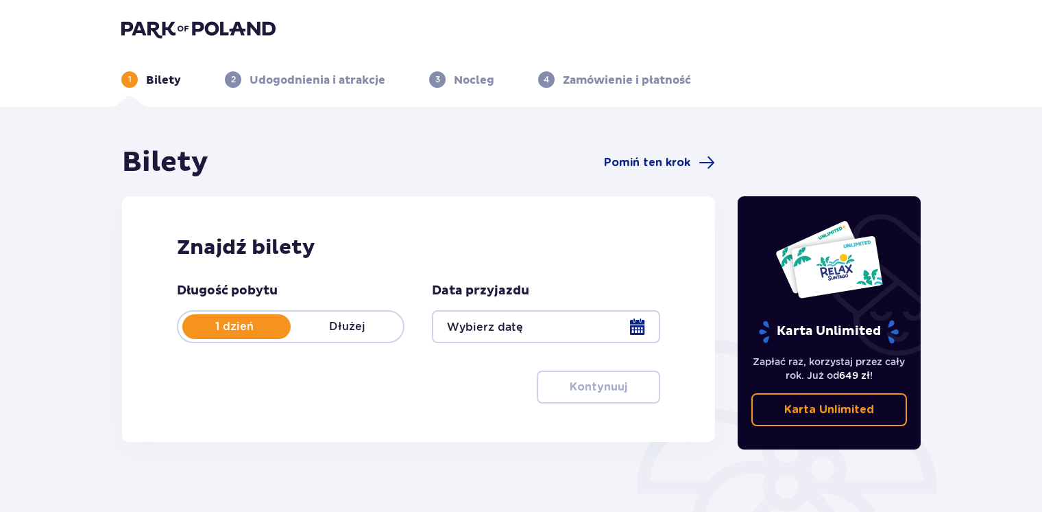
click at [449, 328] on div at bounding box center [546, 326] width 228 height 33
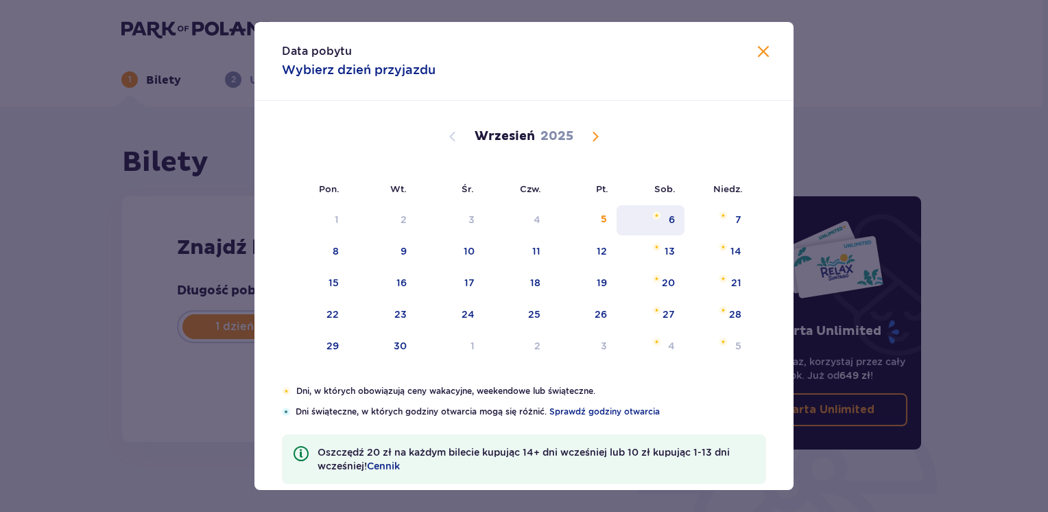
click at [662, 217] on div "6" at bounding box center [651, 220] width 68 height 30
type input "06.09.25"
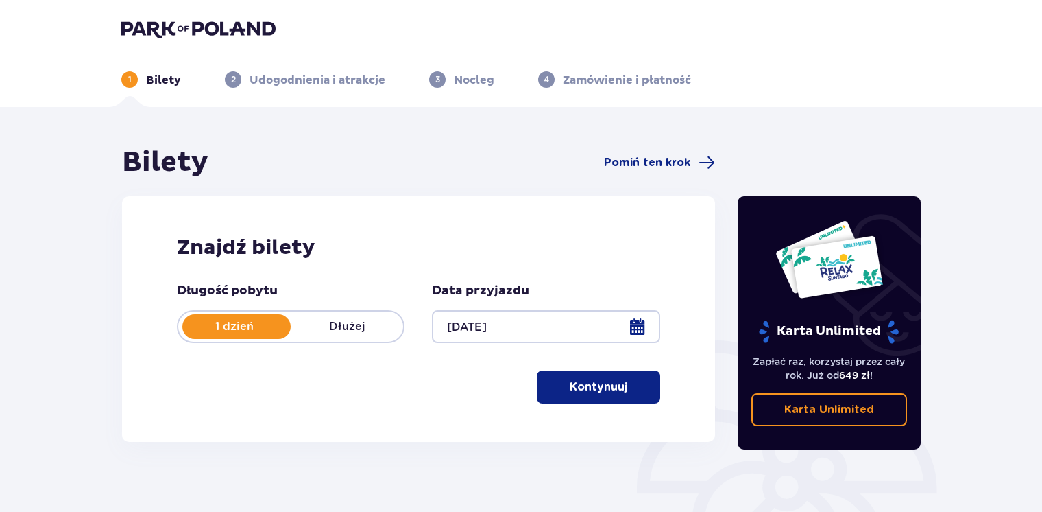
click at [431, 409] on div "Znajdź bilety Długość pobytu 1 dzień Dłużej Data przyjazdu 06.09.25 Kontynuuj" at bounding box center [418, 319] width 593 height 246
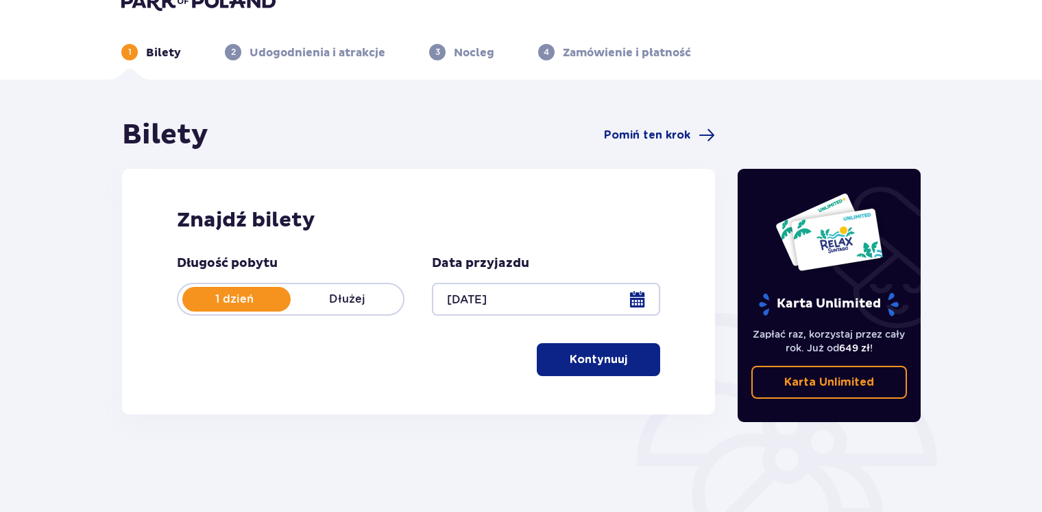
scroll to position [110, 0]
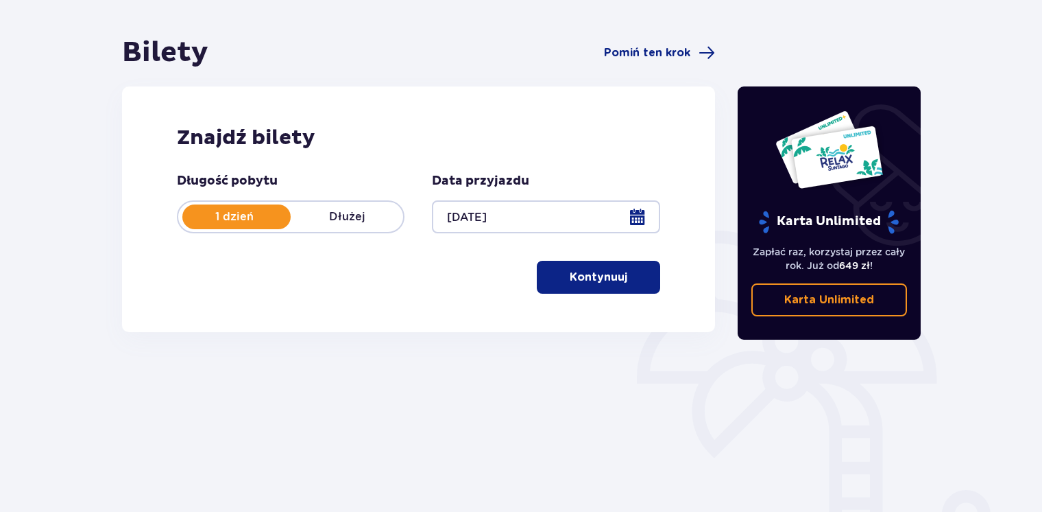
click at [593, 274] on p "Kontynuuj" at bounding box center [599, 277] width 58 height 15
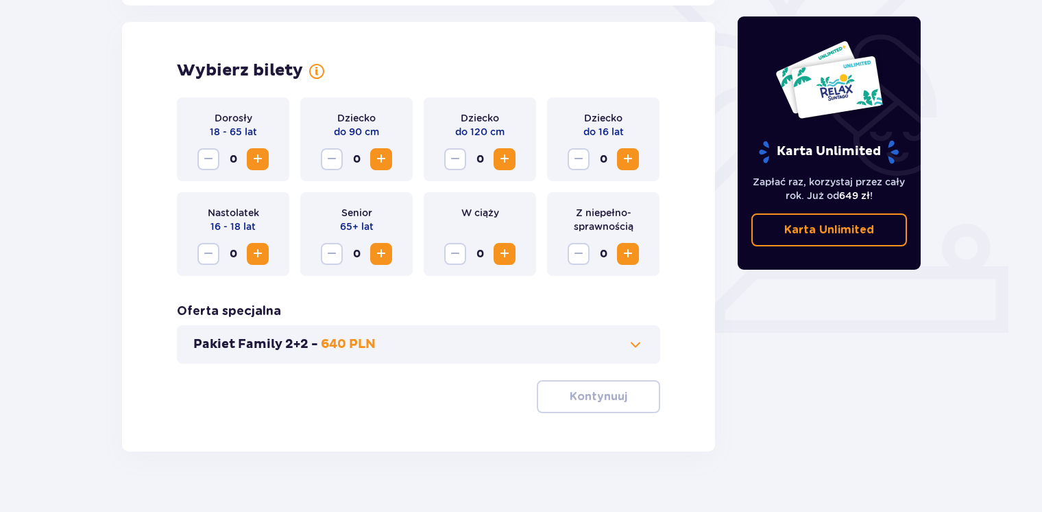
scroll to position [381, 0]
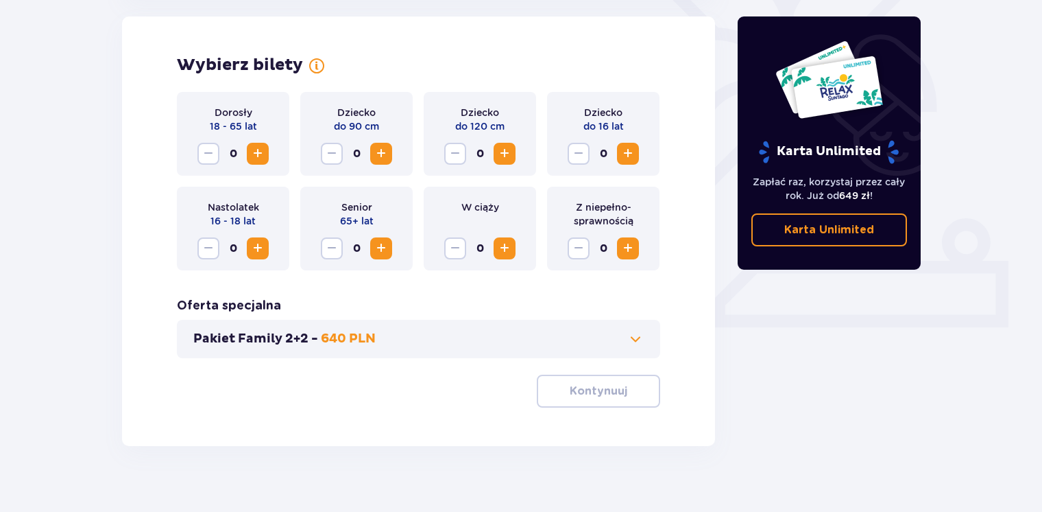
click at [302, 342] on p "Pakiet Family 2+2 -" at bounding box center [255, 339] width 125 height 16
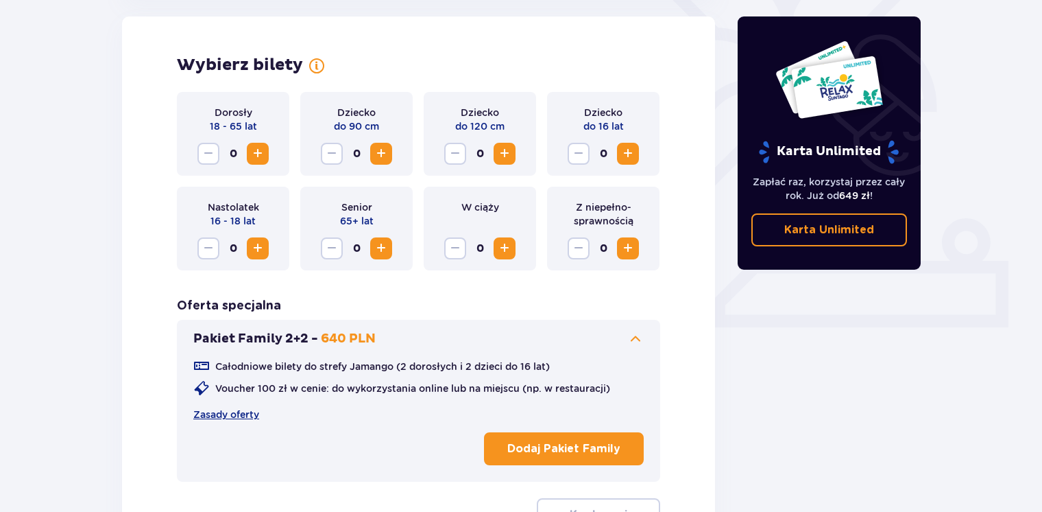
click at [550, 447] on p "Dodaj Pakiet Family" at bounding box center [563, 448] width 113 height 15
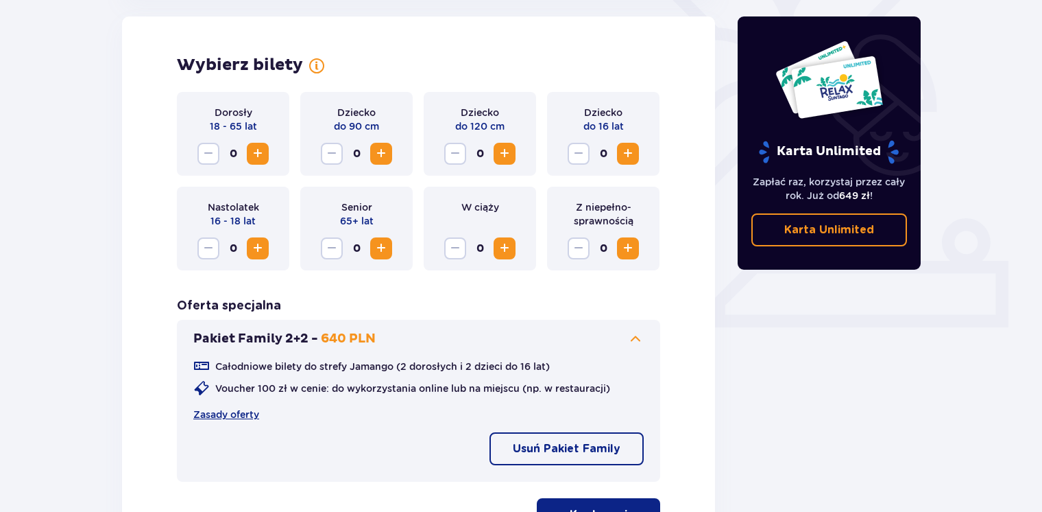
click at [863, 360] on div "Karta Unlimited Zapłać raz, korzystaj przez cały rok. Już od 649 zł ! Karta Unl…" at bounding box center [830, 166] width 206 height 805
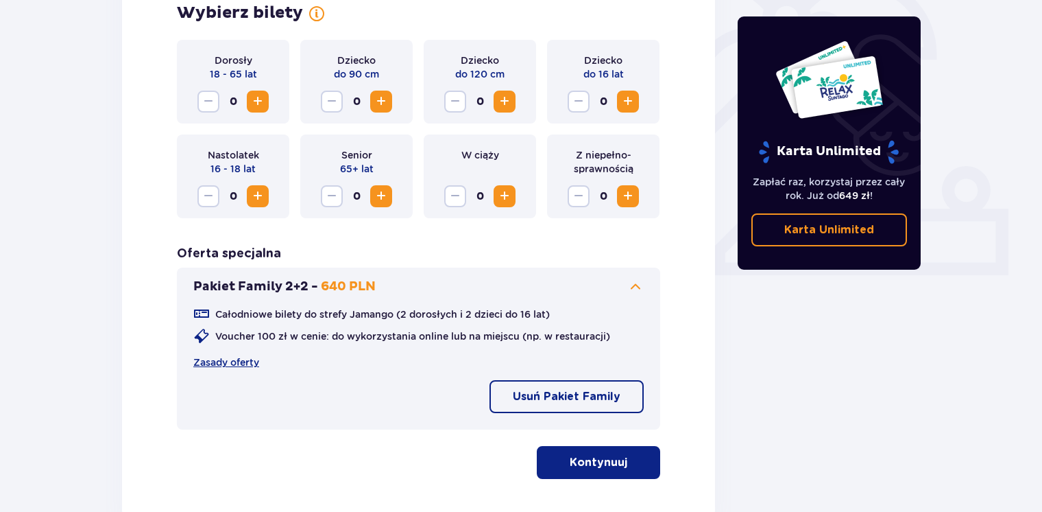
scroll to position [436, 0]
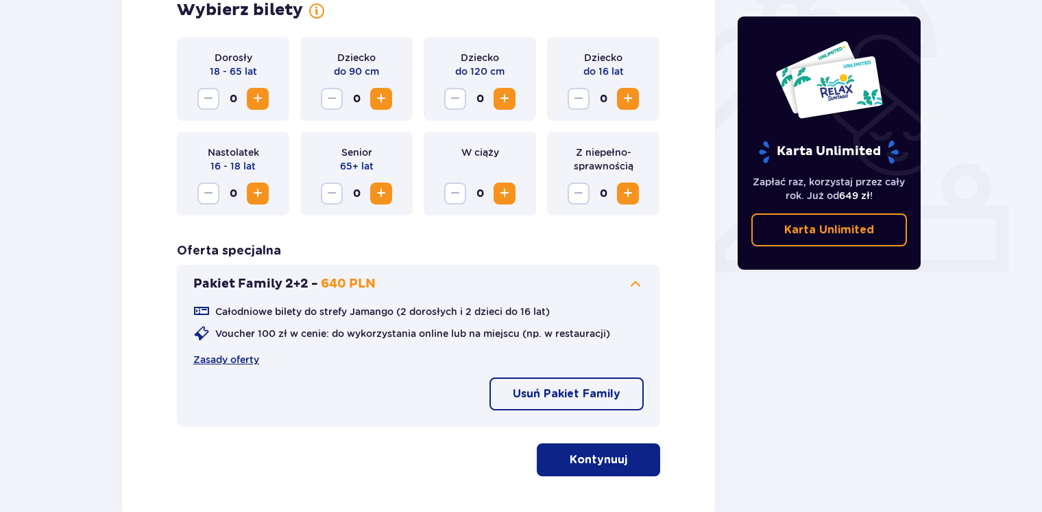
click at [630, 456] on span "button" at bounding box center [630, 459] width 16 height 16
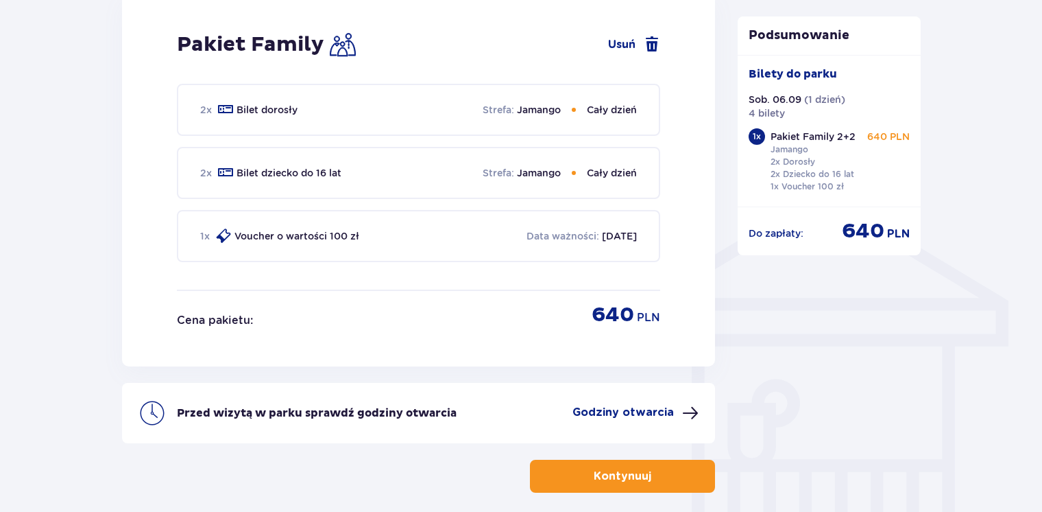
scroll to position [929, 0]
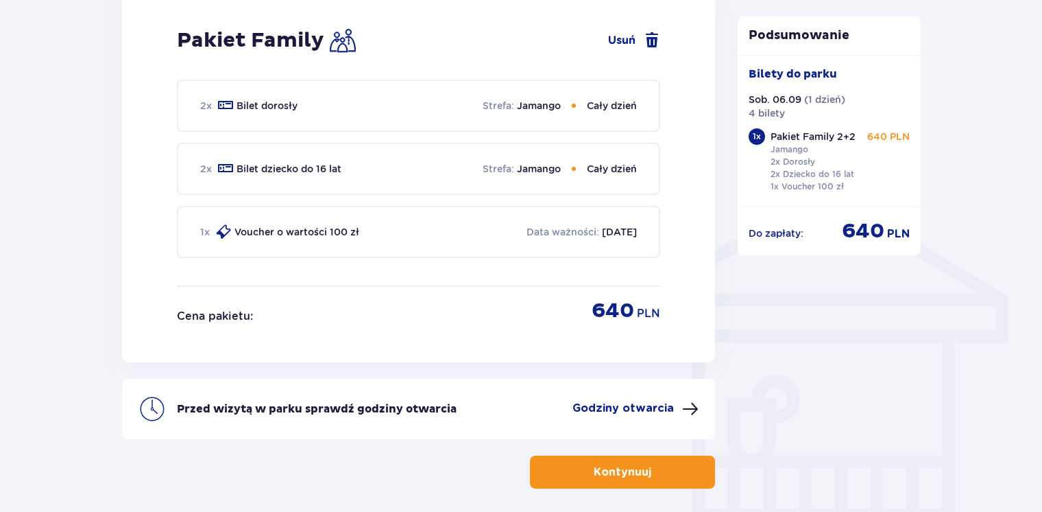
click at [597, 406] on p "Godziny otwarcia" at bounding box center [623, 407] width 101 height 15
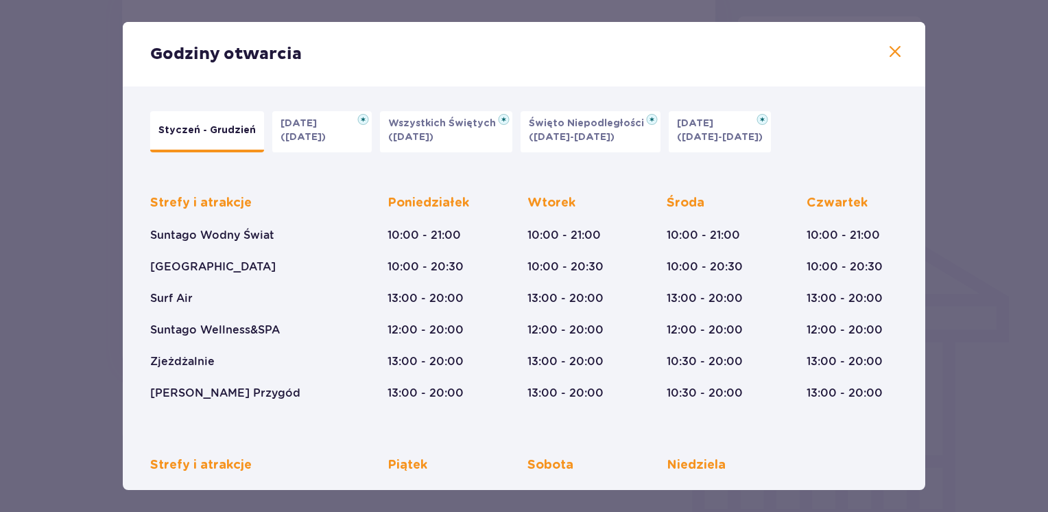
click at [891, 54] on span at bounding box center [895, 52] width 16 height 16
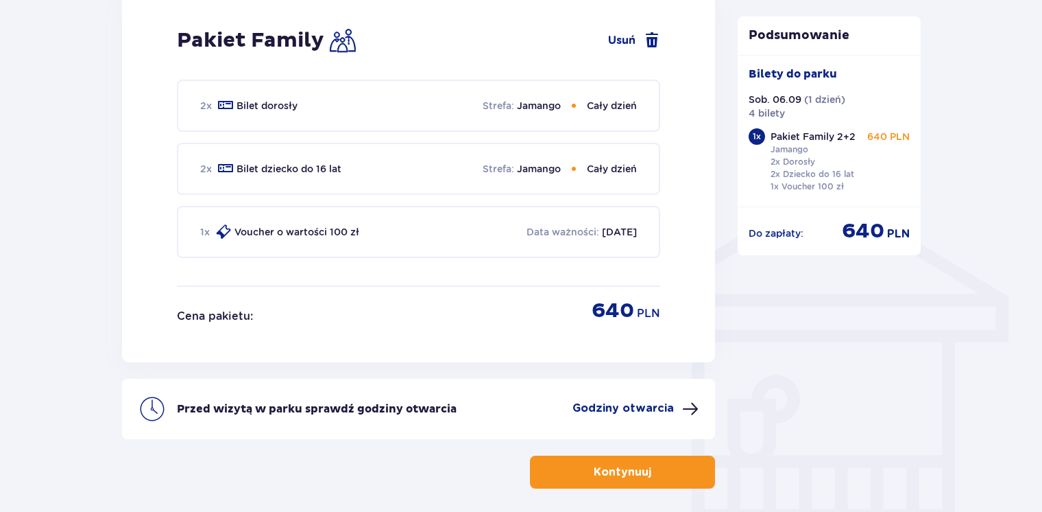
click at [595, 466] on p "Kontynuuj" at bounding box center [623, 471] width 58 height 15
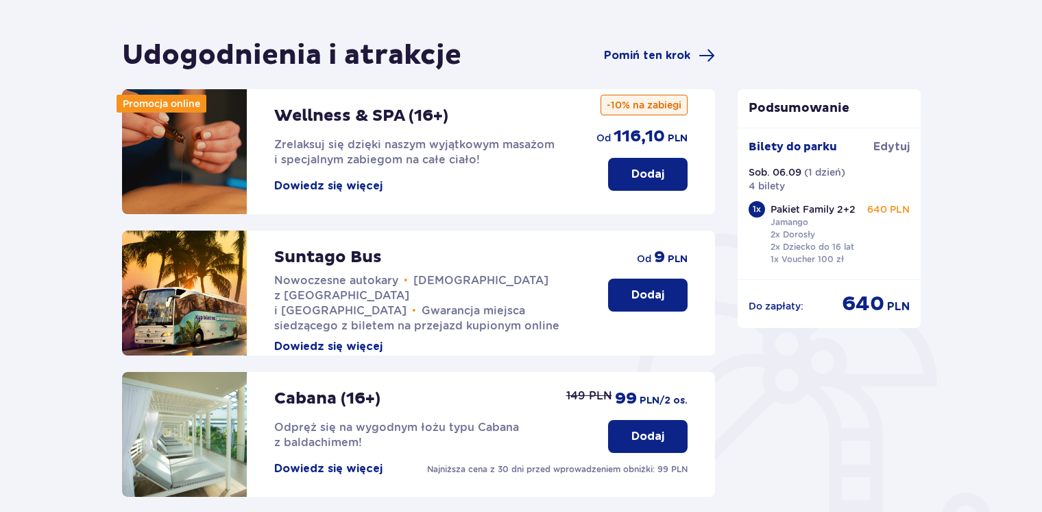
scroll to position [110, 0]
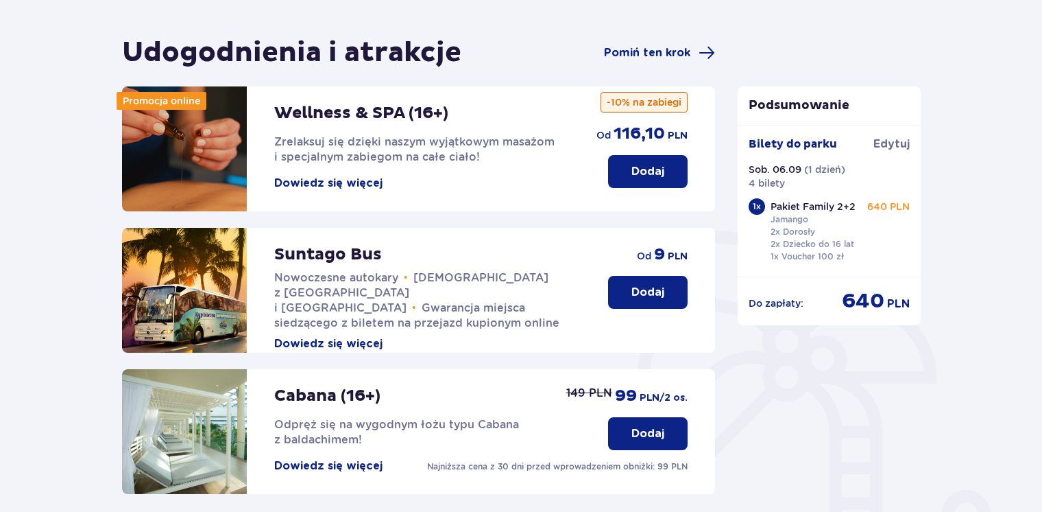
click at [29, 317] on div "Udogodnienia i atrakcje Pomiń ten krok Promocja online Wellness & SPA (16+) Zre…" at bounding box center [521, 408] width 1042 height 823
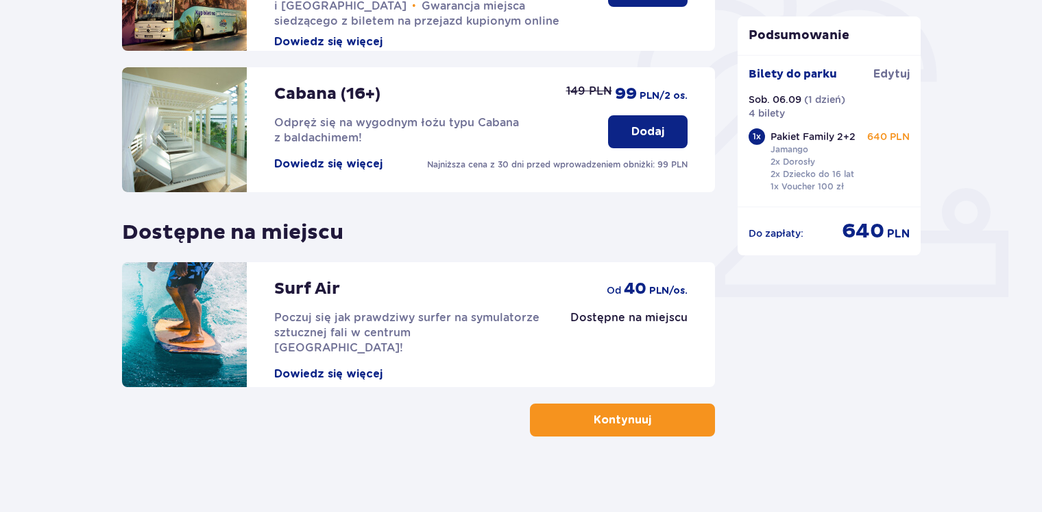
scroll to position [418, 0]
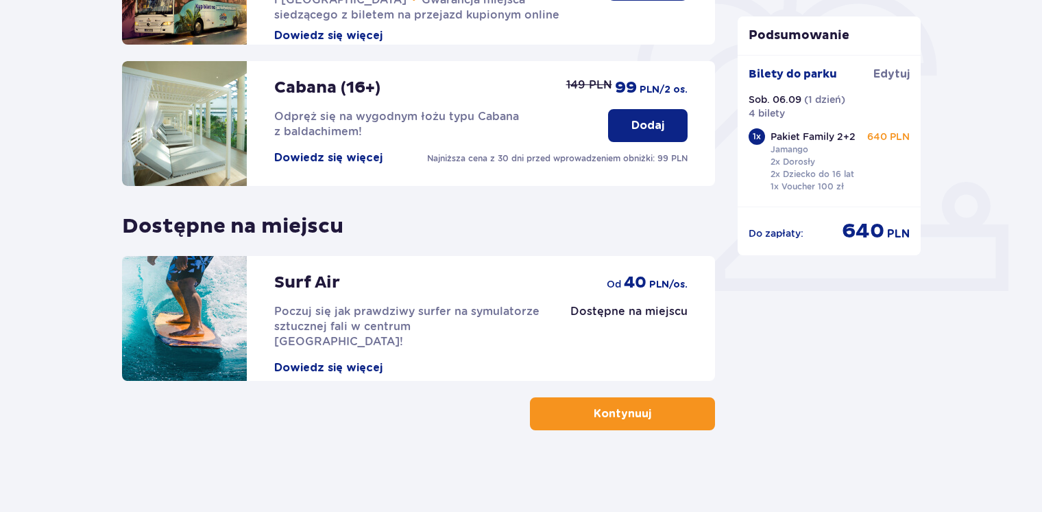
click at [601, 420] on p "Kontynuuj" at bounding box center [623, 413] width 58 height 15
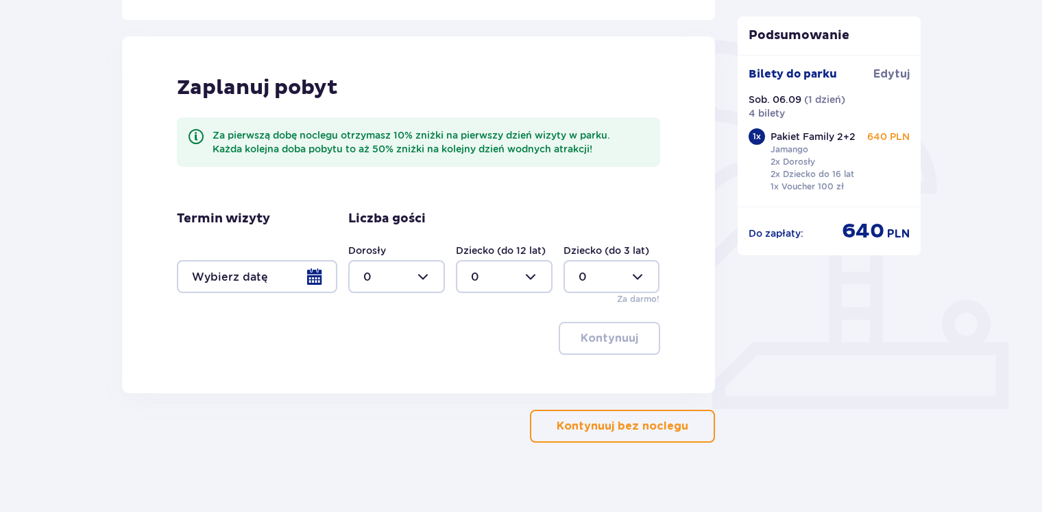
scroll to position [302, 0]
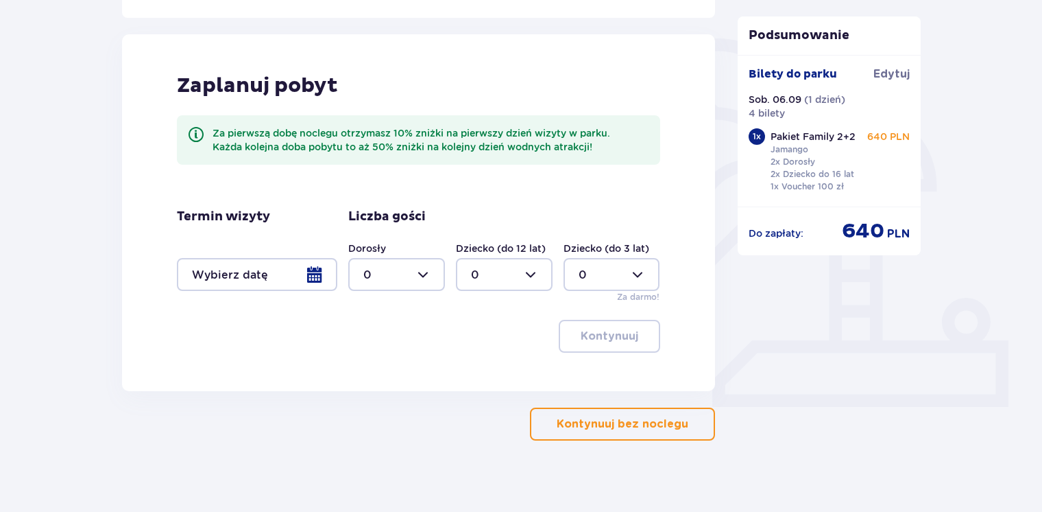
click at [608, 421] on p "Kontynuuj bez noclegu" at bounding box center [623, 423] width 132 height 15
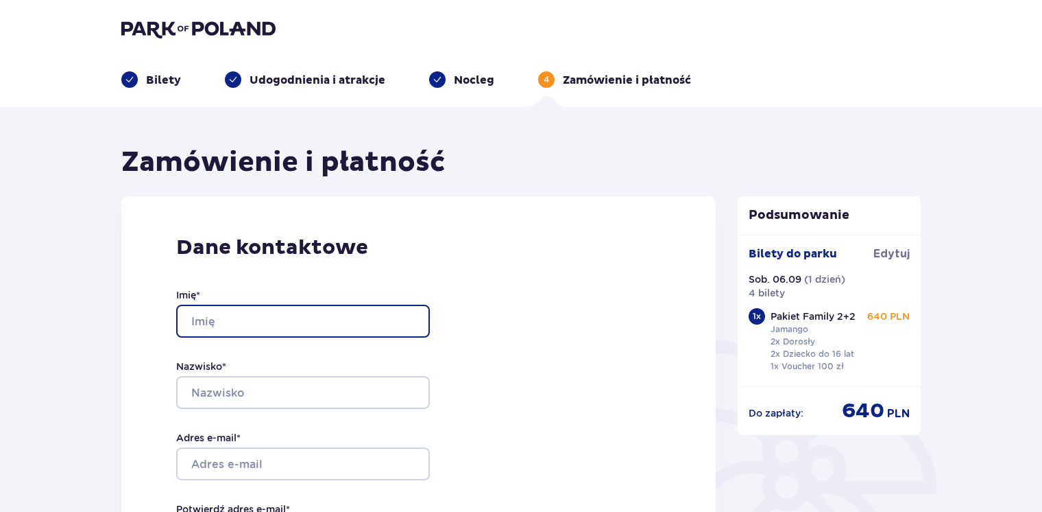
click at [261, 316] on input "Imię *" at bounding box center [303, 320] width 254 height 33
type input "Beata"
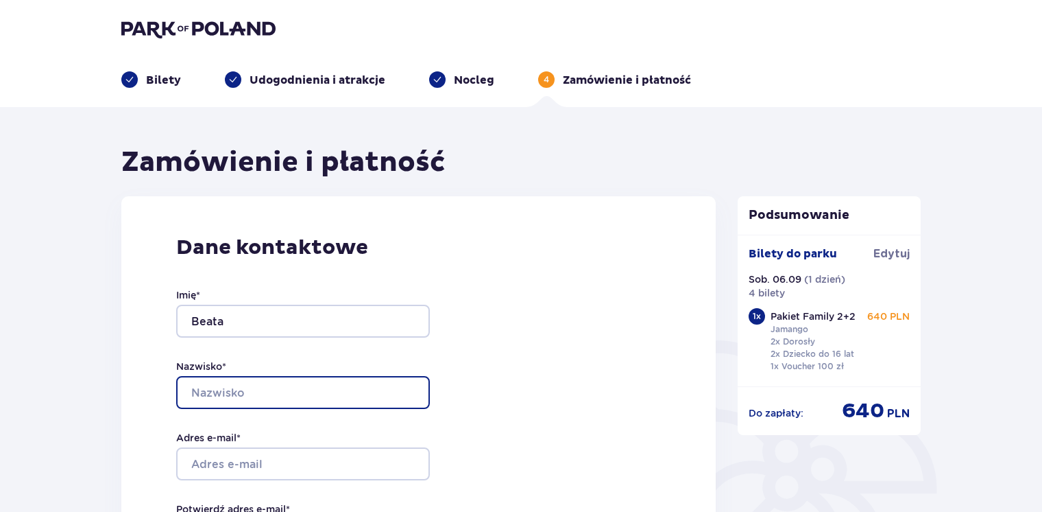
type input "Palichleb"
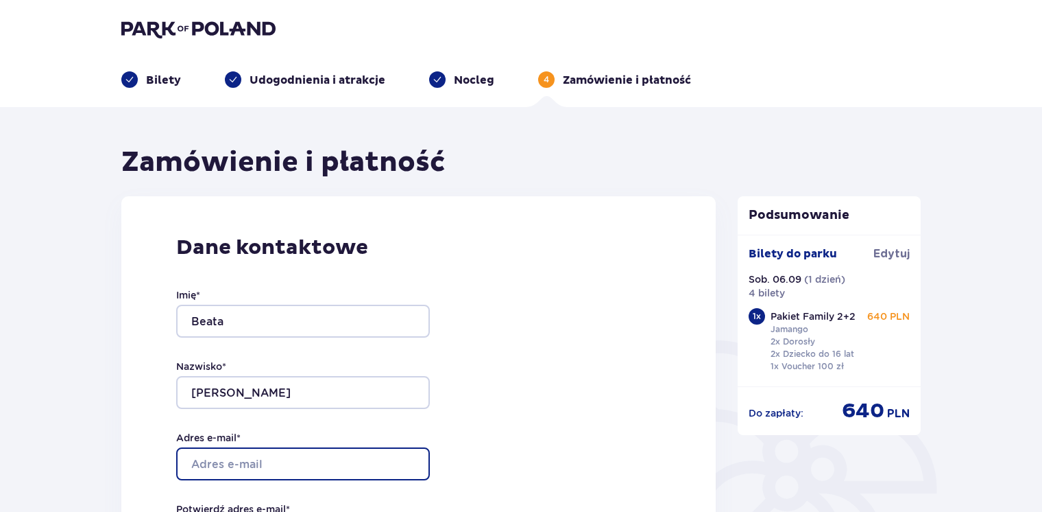
type input "[EMAIL_ADDRESS][DOMAIN_NAME]"
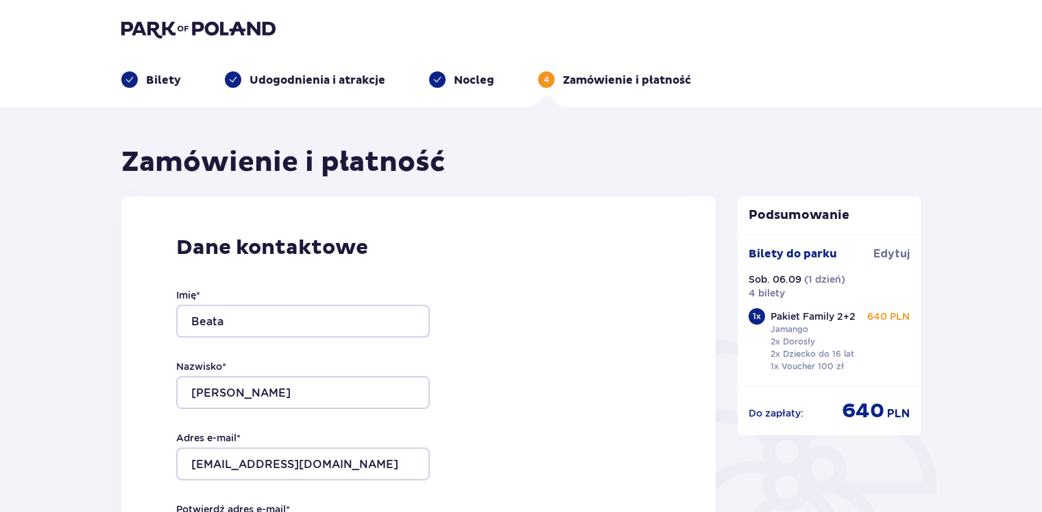
type input "[EMAIL_ADDRESS][DOMAIN_NAME]"
type input "501173035"
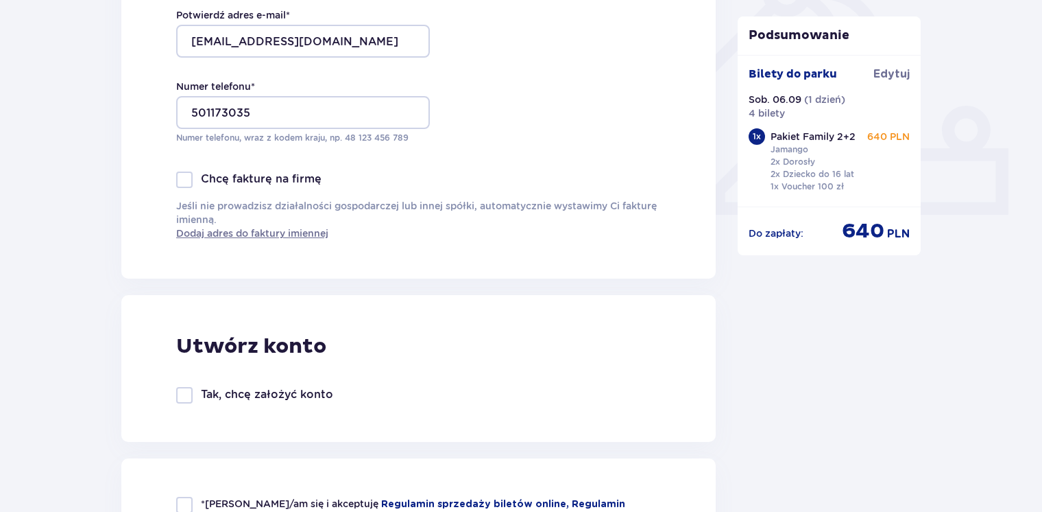
scroll to position [521, 0]
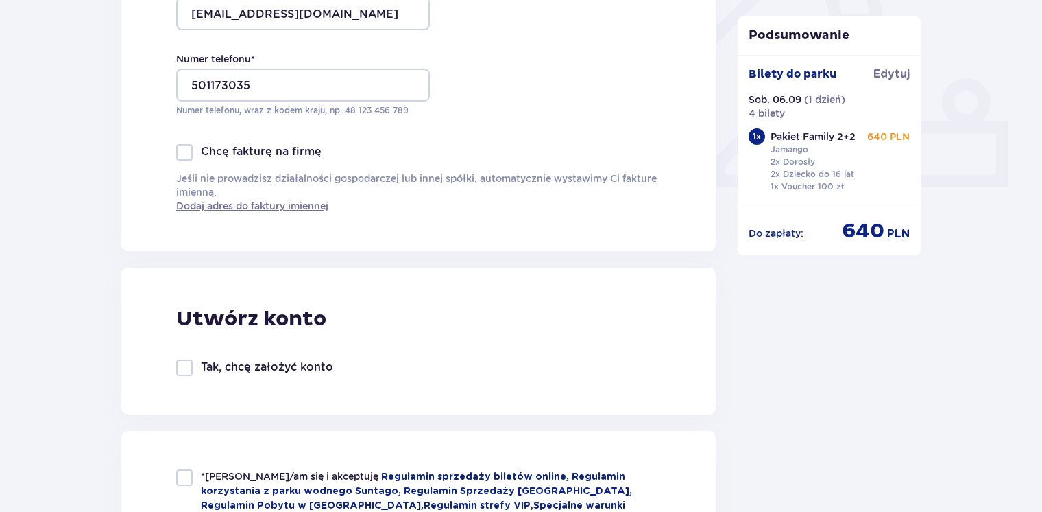
click at [188, 367] on div at bounding box center [184, 367] width 16 height 16
checkbox input "true"
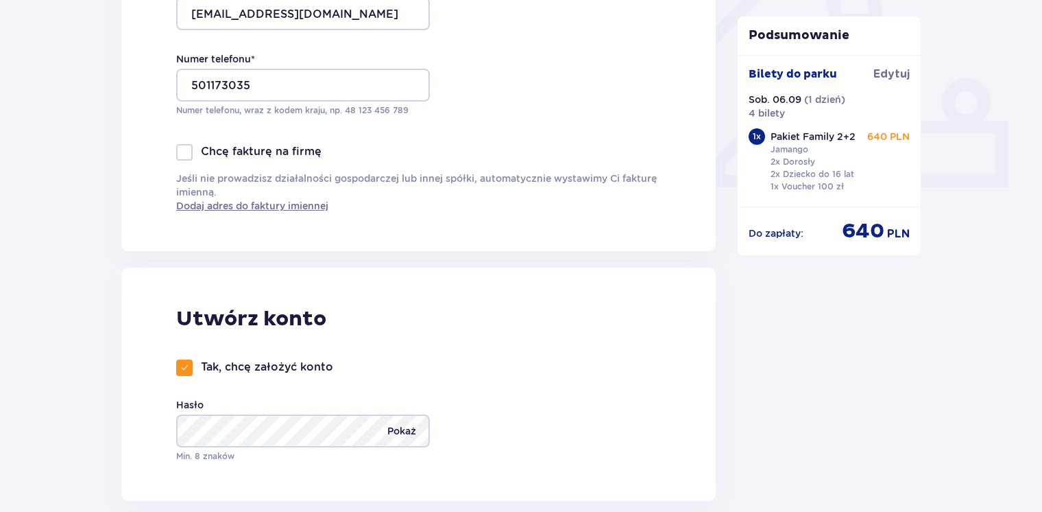
click at [400, 427] on p "Pokaż" at bounding box center [401, 430] width 29 height 33
click at [121, 425] on div "Utwórz konto Tak, chcę założyć konto Hasło Ukryj Min. 8 znaków" at bounding box center [418, 383] width 595 height 233
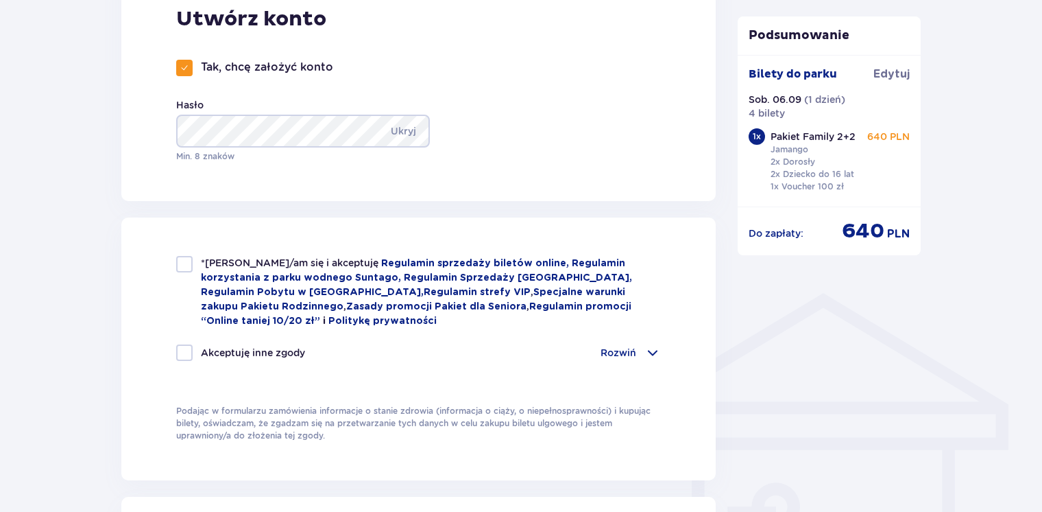
scroll to position [823, 0]
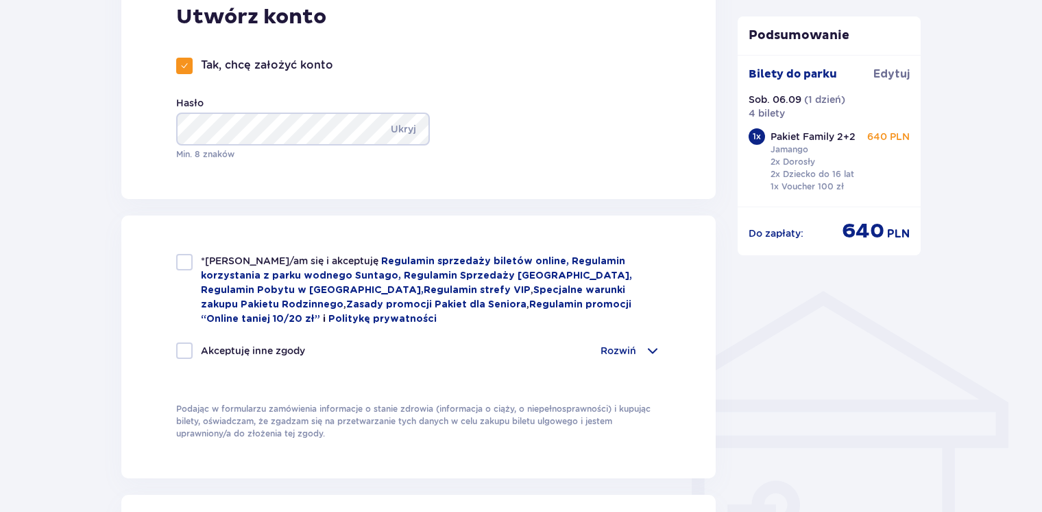
click at [191, 261] on div at bounding box center [184, 262] width 16 height 16
checkbox input "true"
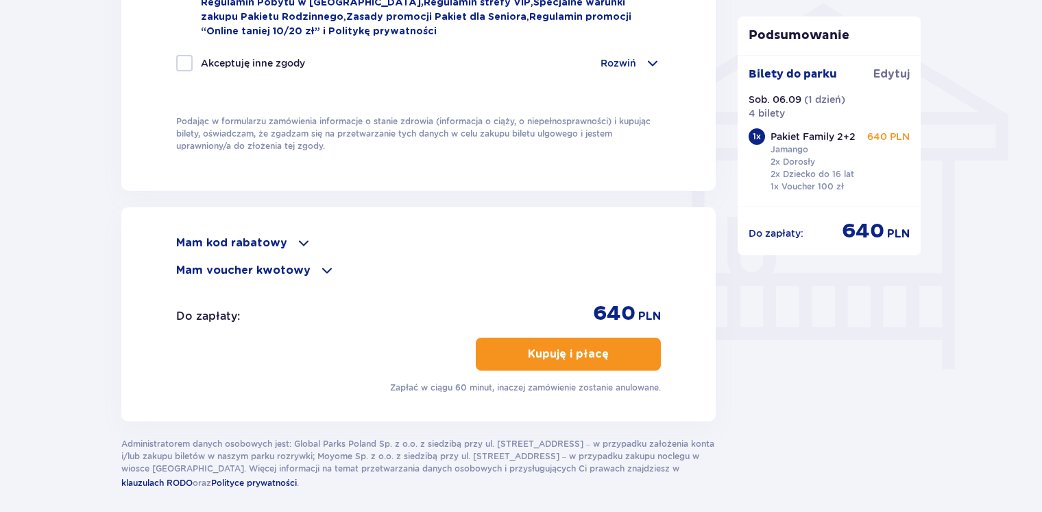
scroll to position [1125, 0]
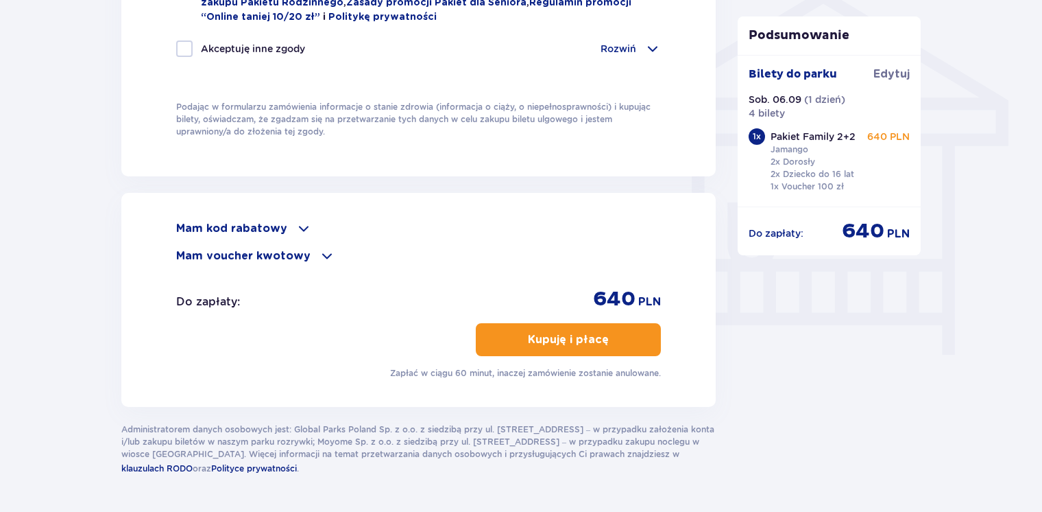
click at [551, 350] on button "Kupuję i płacę" at bounding box center [568, 339] width 185 height 33
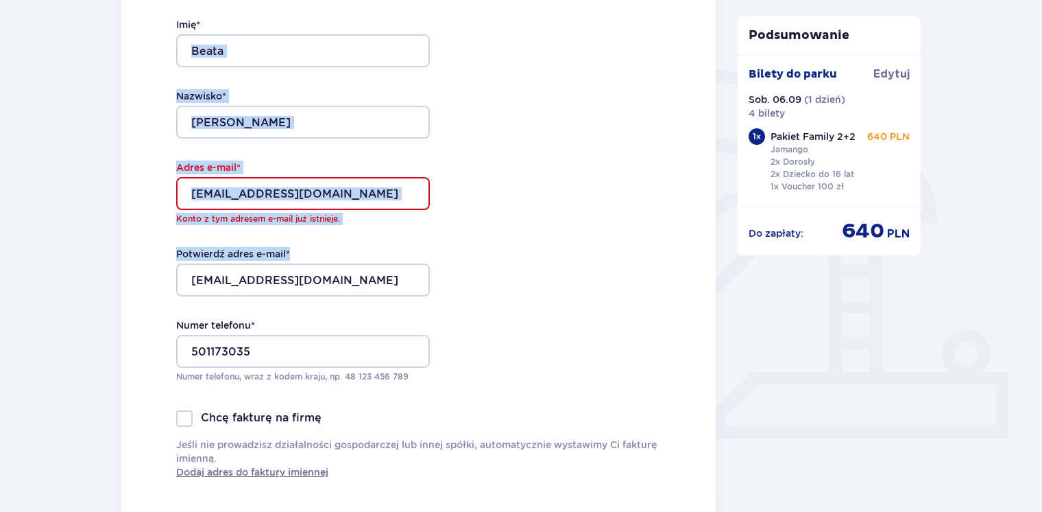
scroll to position [0, 0]
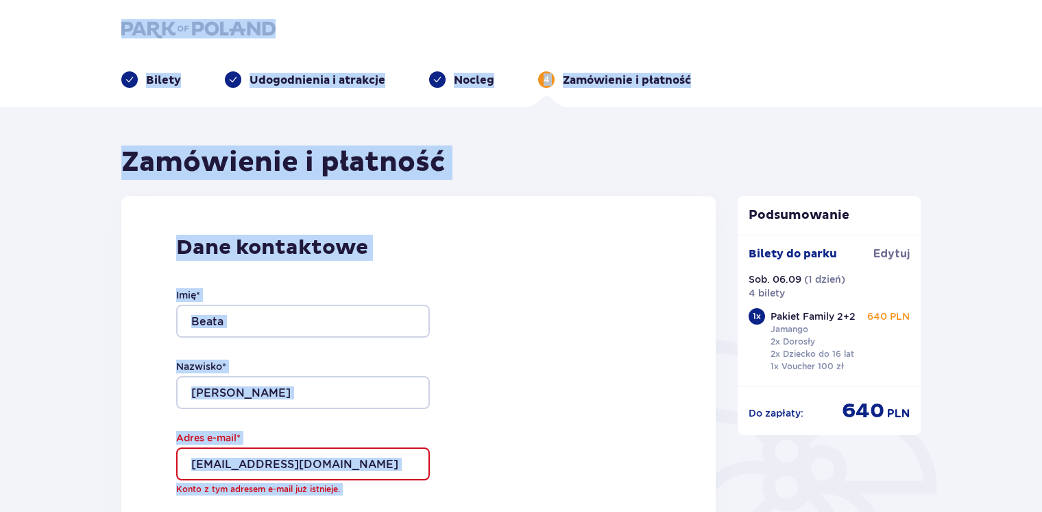
drag, startPoint x: 546, startPoint y: 134, endPoint x: 444, endPoint y: -40, distance: 202.2
click at [444, 0] on html "Bilety Udogodnienia i atrakcje Nocleg 4 Zamówienie i płatność Zamówienie i płat…" at bounding box center [521, 256] width 1042 height 512
click at [130, 218] on div "Dane kontaktowe Imię * Beata Nazwisko * Palichleb Adres e-mail * beatatrubaluk1…" at bounding box center [418, 491] width 595 height 591
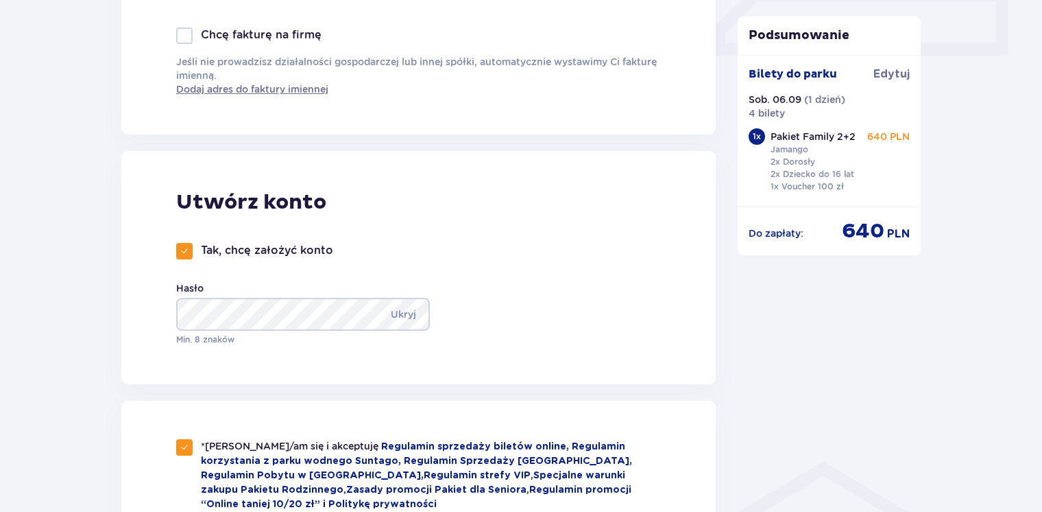
scroll to position [686, 0]
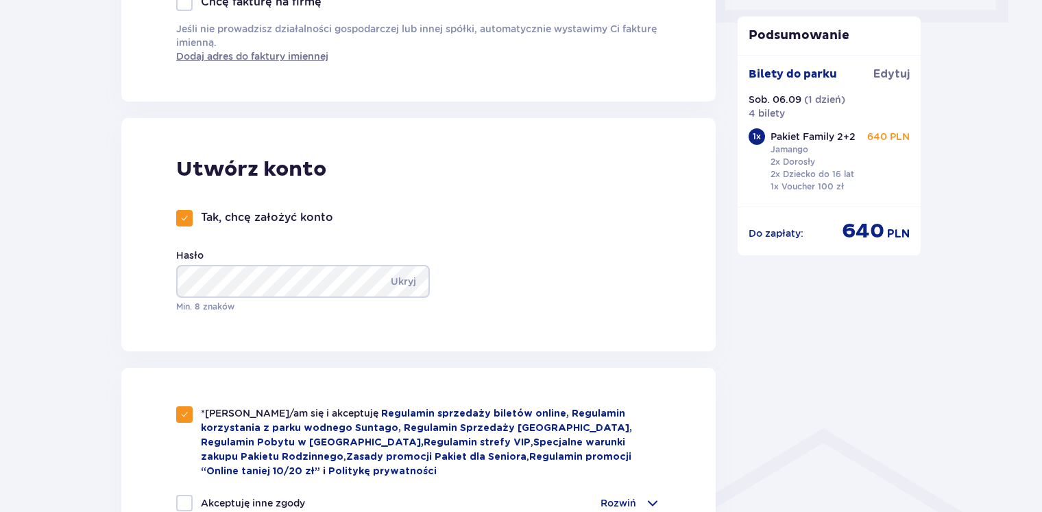
click at [191, 213] on div at bounding box center [184, 218] width 16 height 16
checkbox input "false"
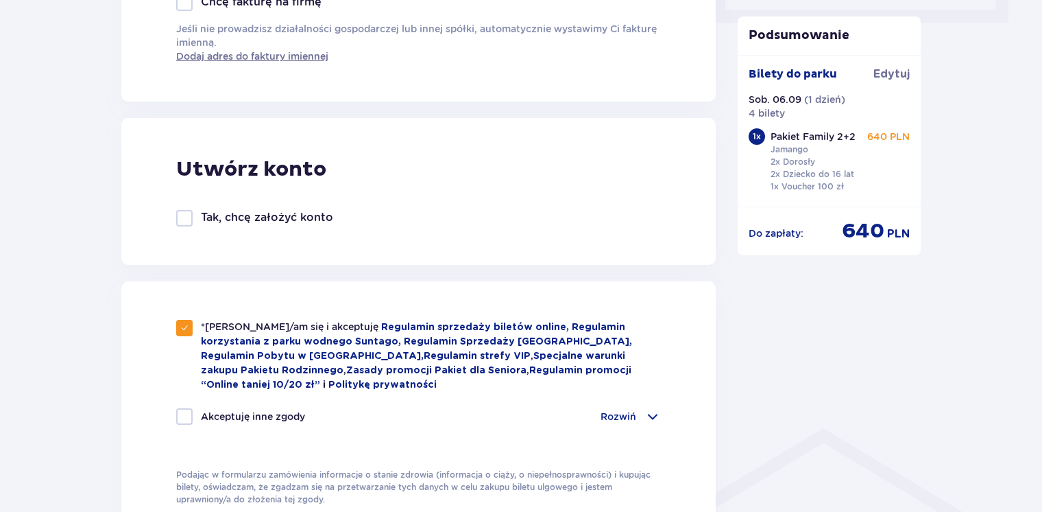
click at [223, 259] on div "Utwórz konto Tak, chcę założyć konto" at bounding box center [418, 191] width 595 height 147
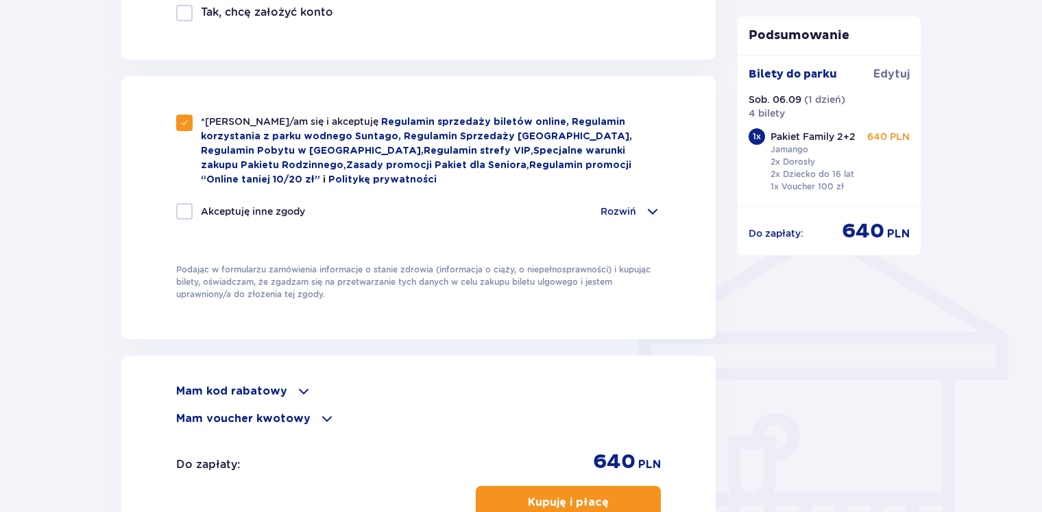
scroll to position [1015, 0]
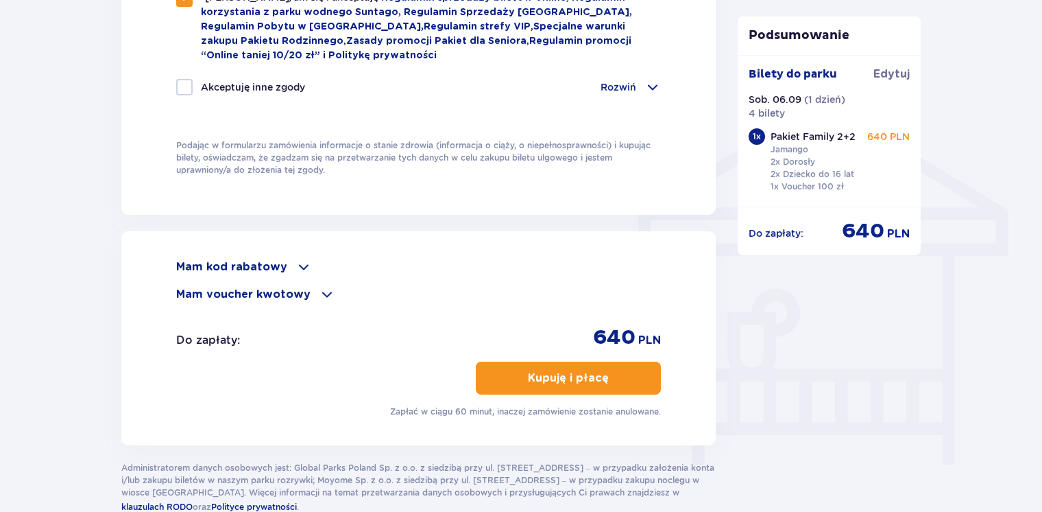
click at [528, 370] on p "Kupuję i płacę" at bounding box center [568, 377] width 81 height 15
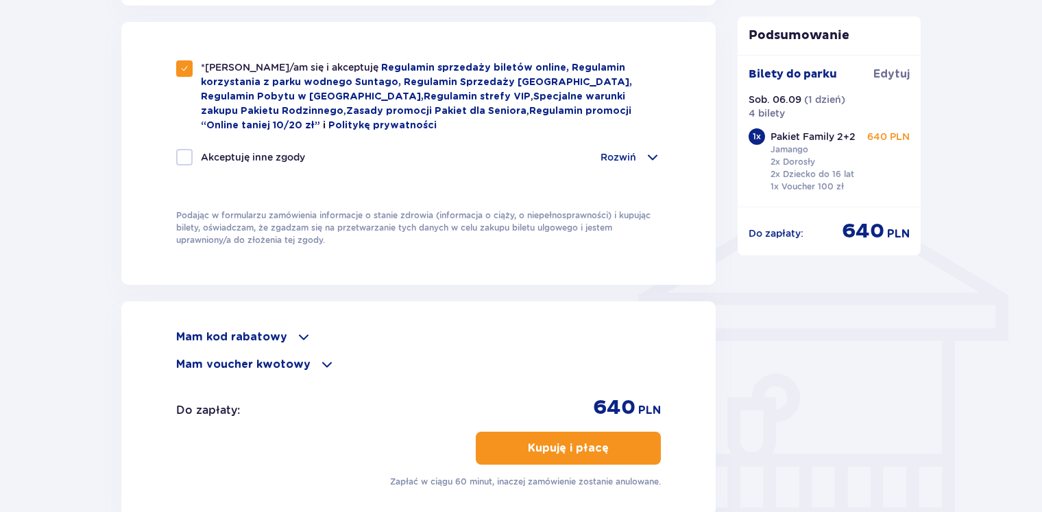
scroll to position [889, 0]
